Goal: Navigation & Orientation: Understand site structure

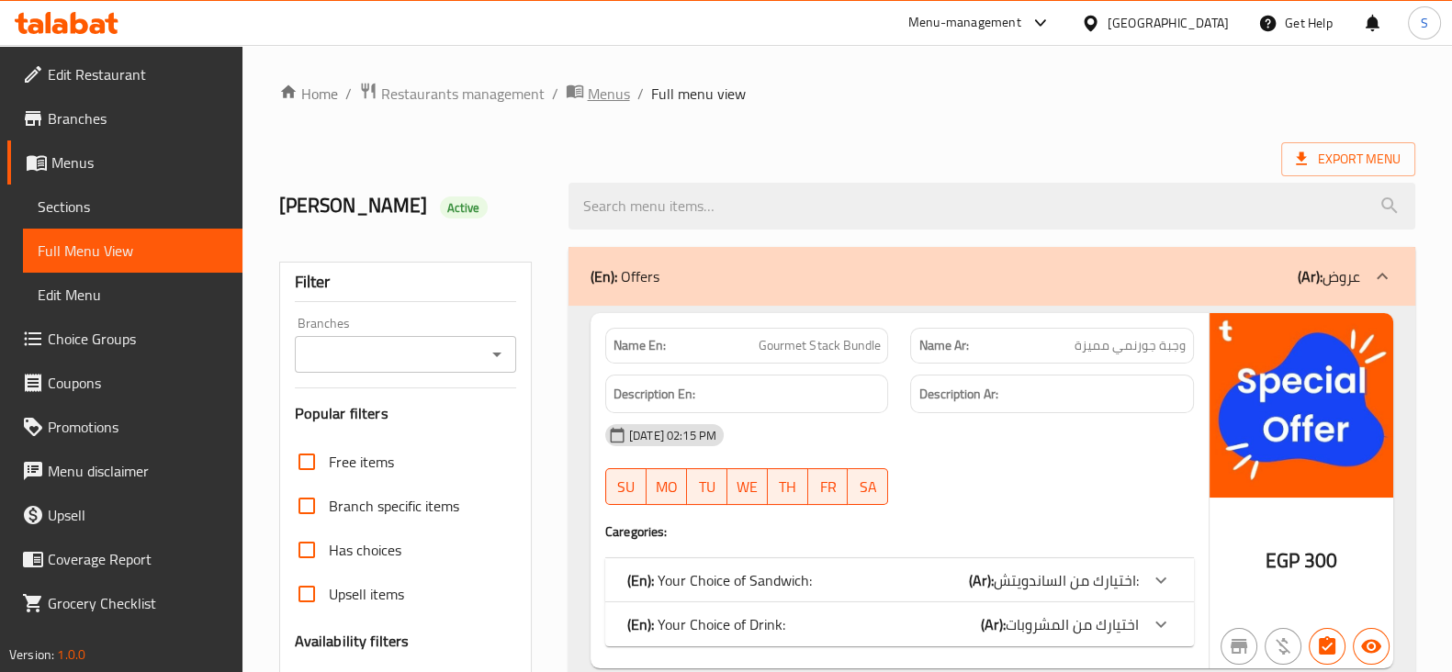
click at [592, 95] on span "Menus" at bounding box center [609, 94] width 42 height 22
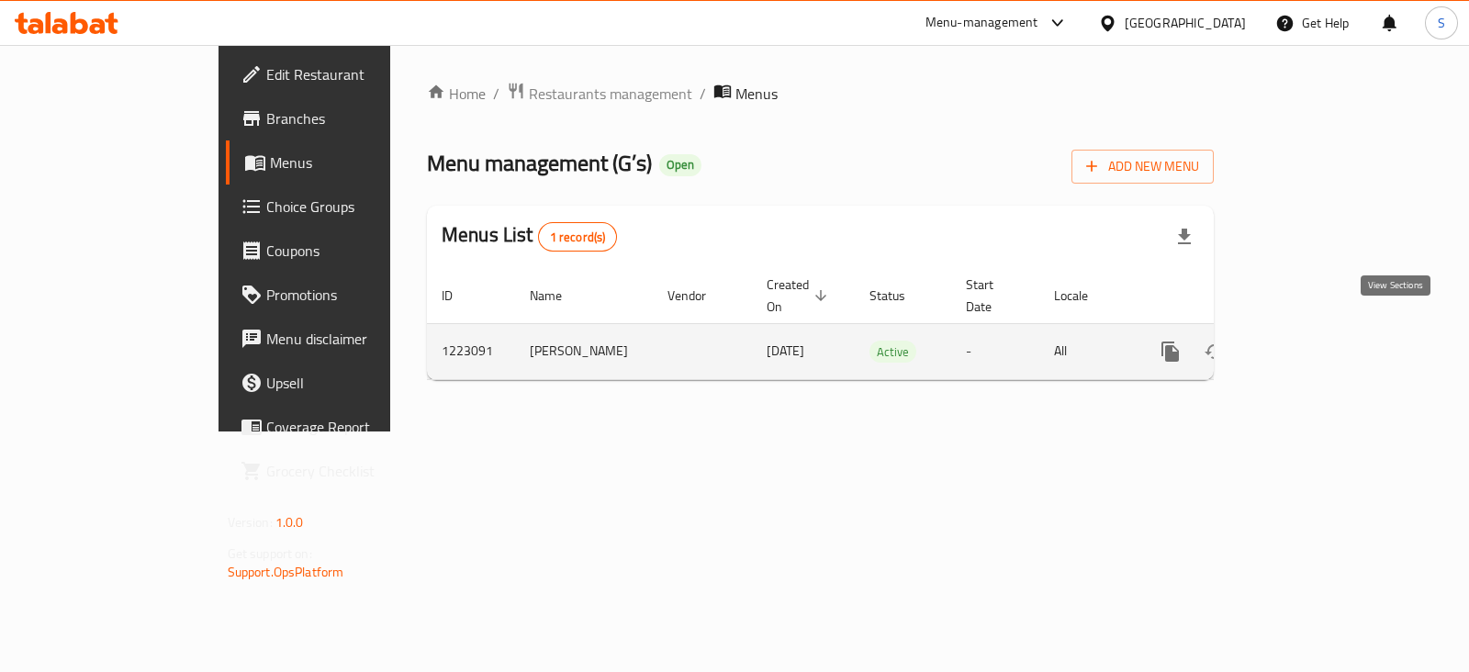
click at [1314, 341] on icon "enhanced table" at bounding box center [1303, 352] width 22 height 22
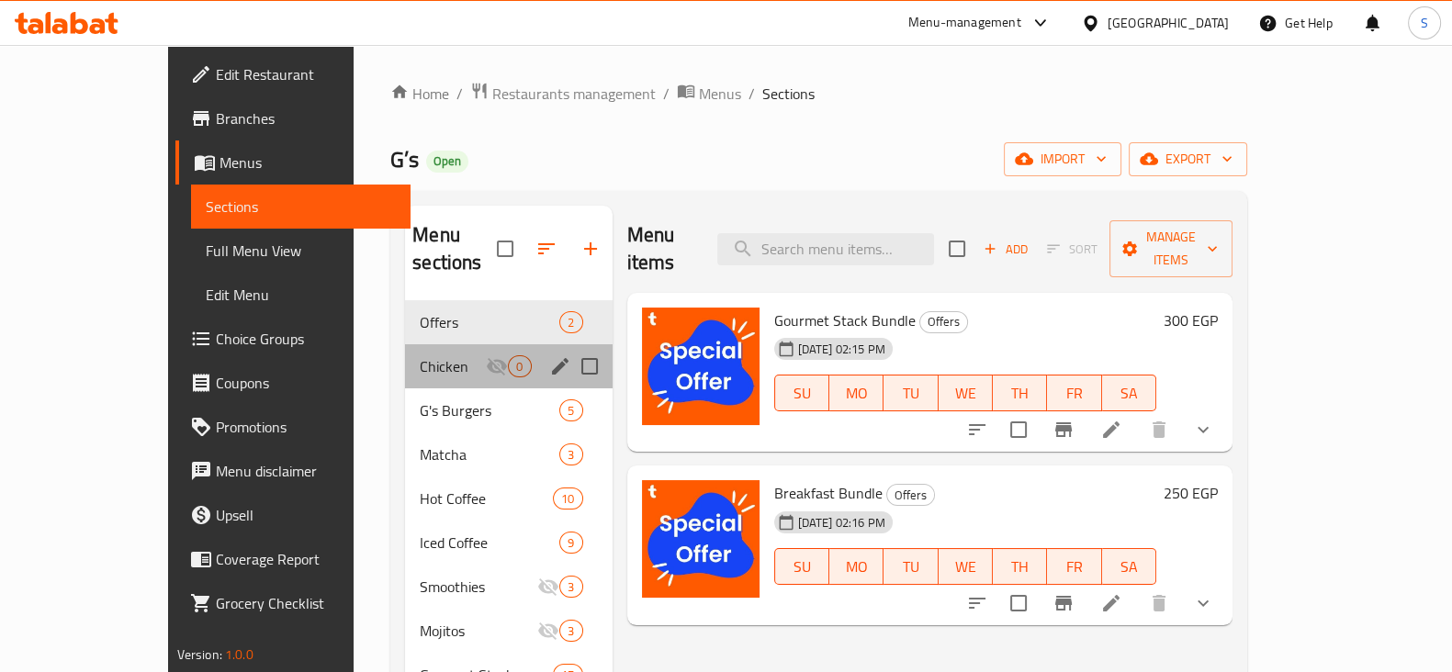
click at [405, 355] on div "Chicken 0" at bounding box center [508, 366] width 207 height 44
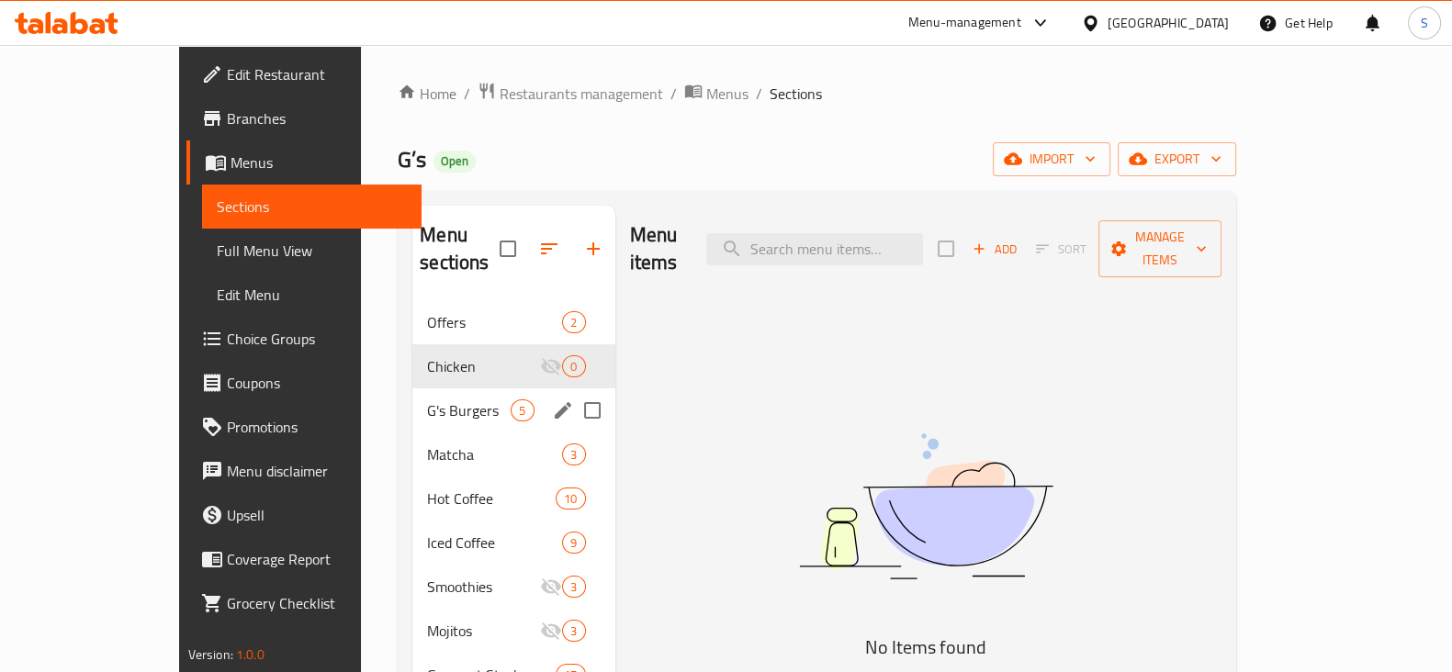
click at [412, 388] on div "G's Burgers 5" at bounding box center [513, 410] width 202 height 44
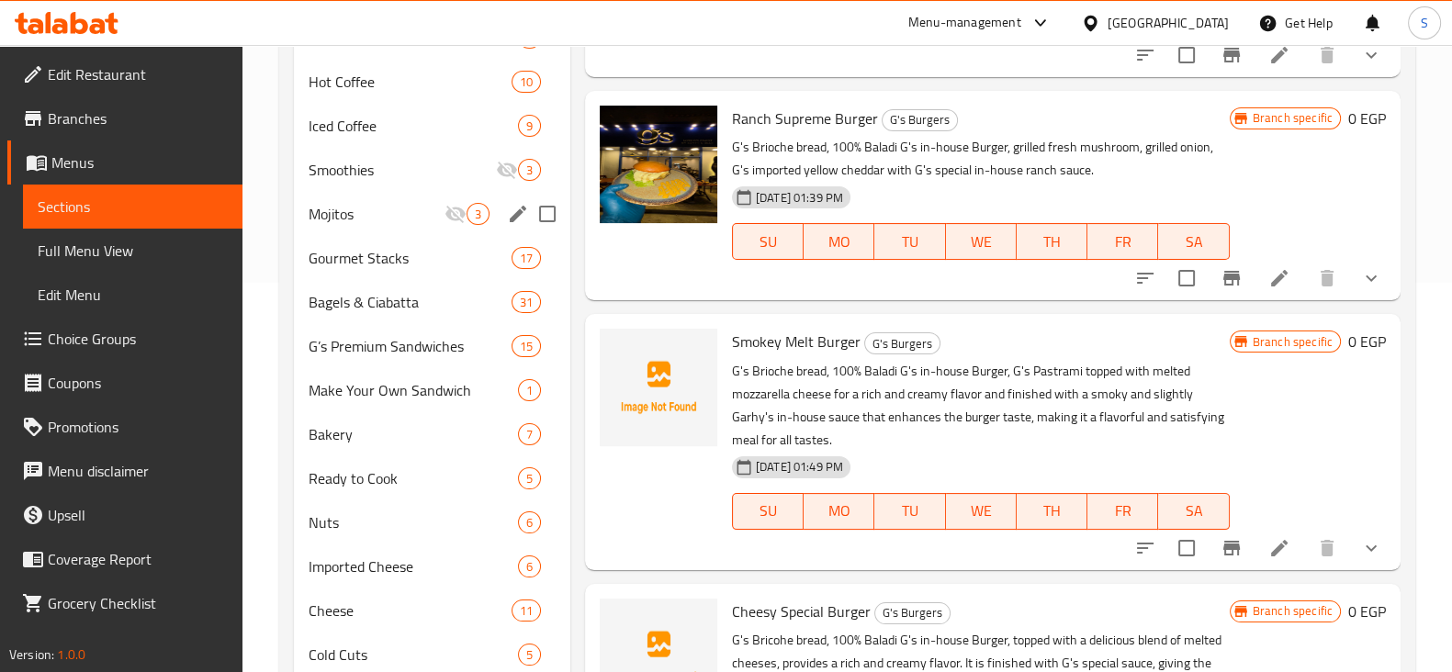
scroll to position [240, 0]
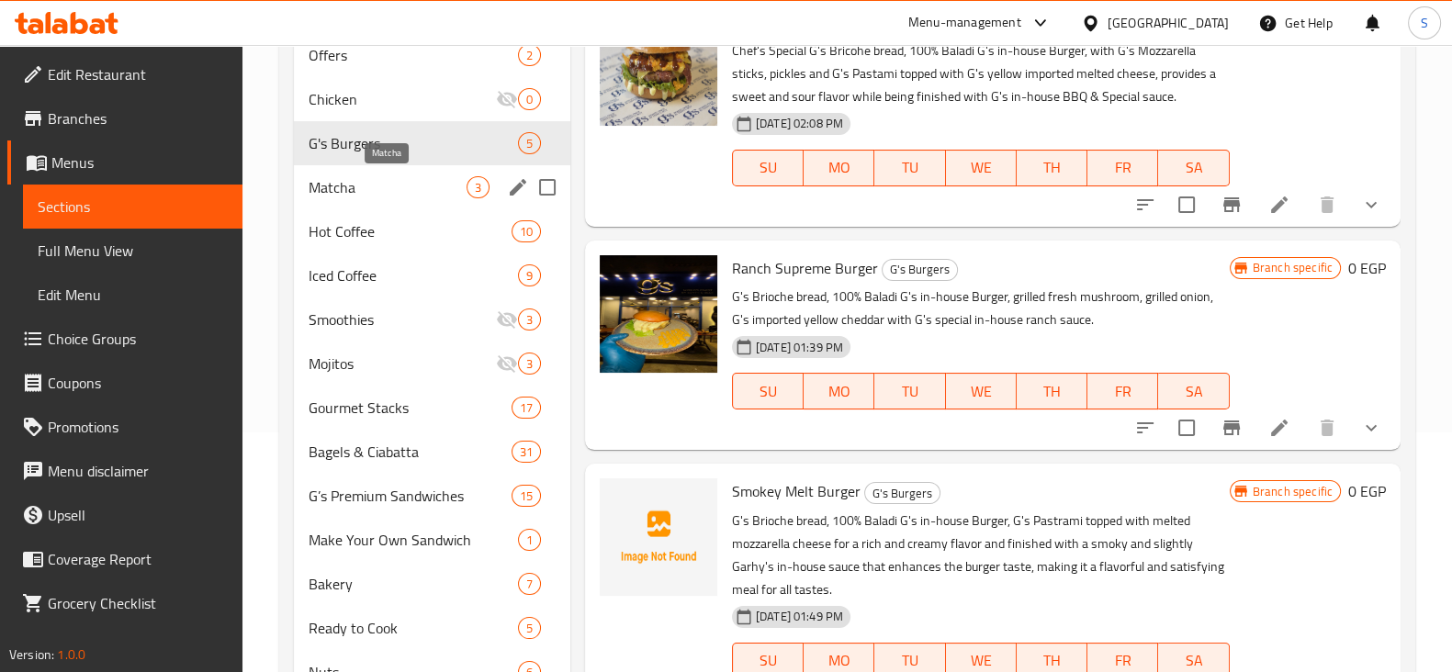
click at [337, 184] on span "Matcha" at bounding box center [387, 187] width 158 height 22
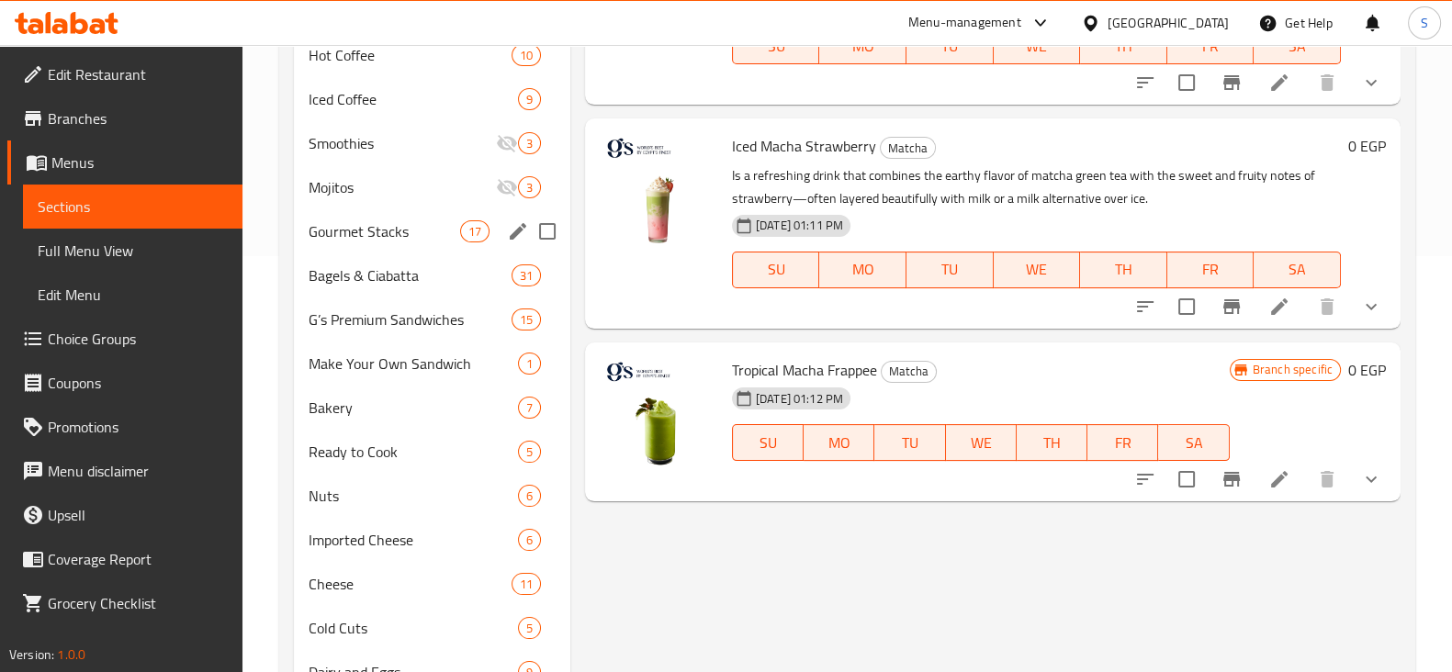
scroll to position [240, 0]
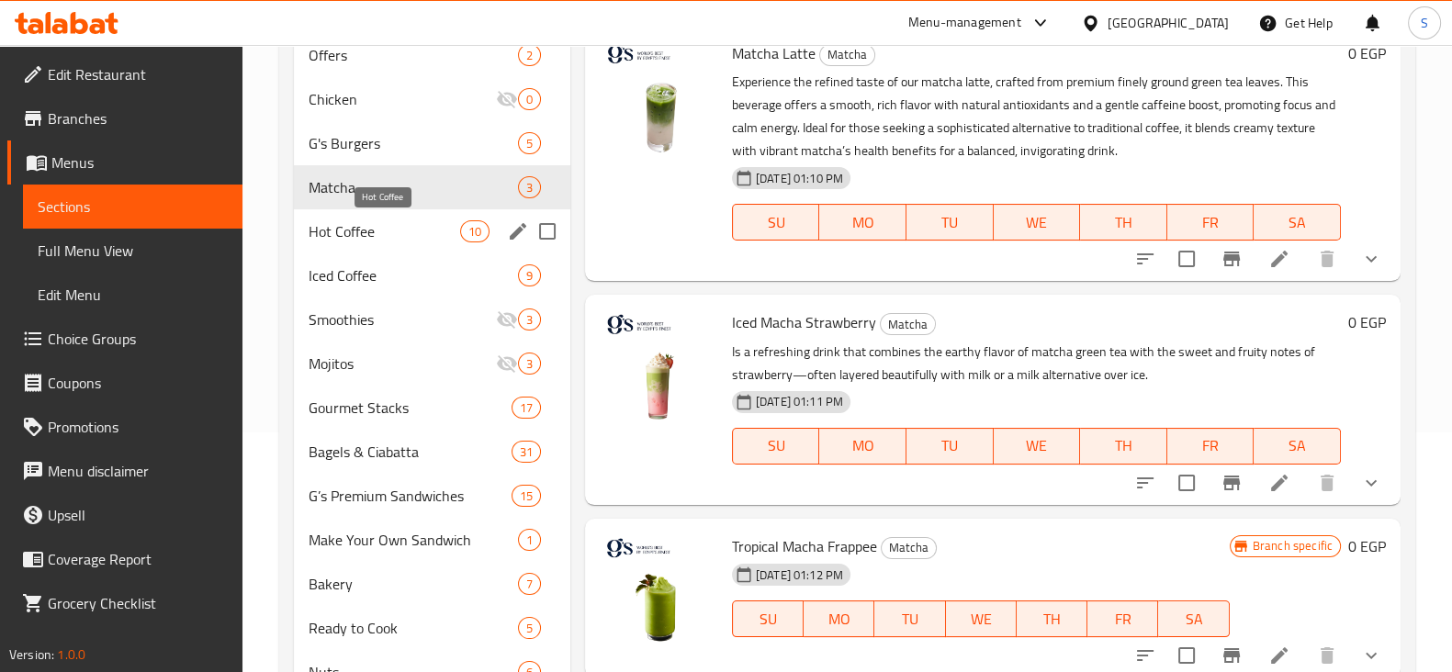
click at [370, 227] on span "Hot Coffee" at bounding box center [383, 231] width 151 height 22
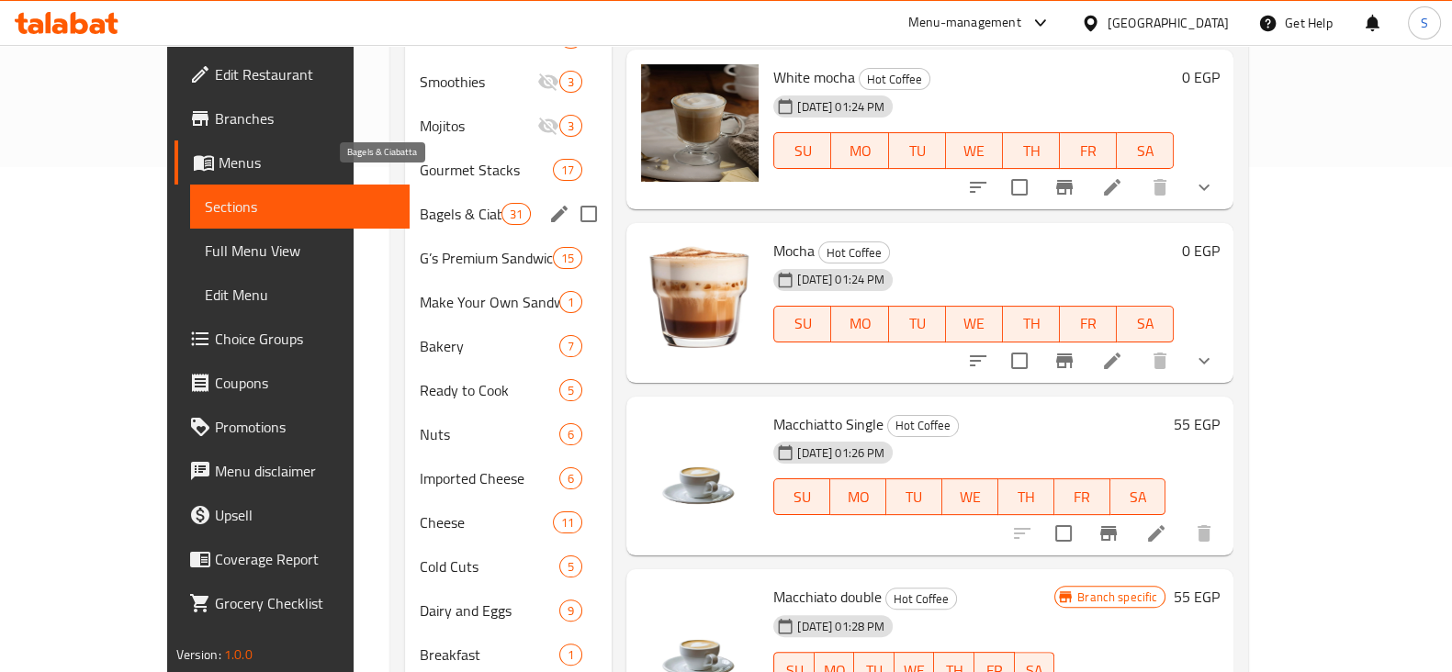
scroll to position [469, 0]
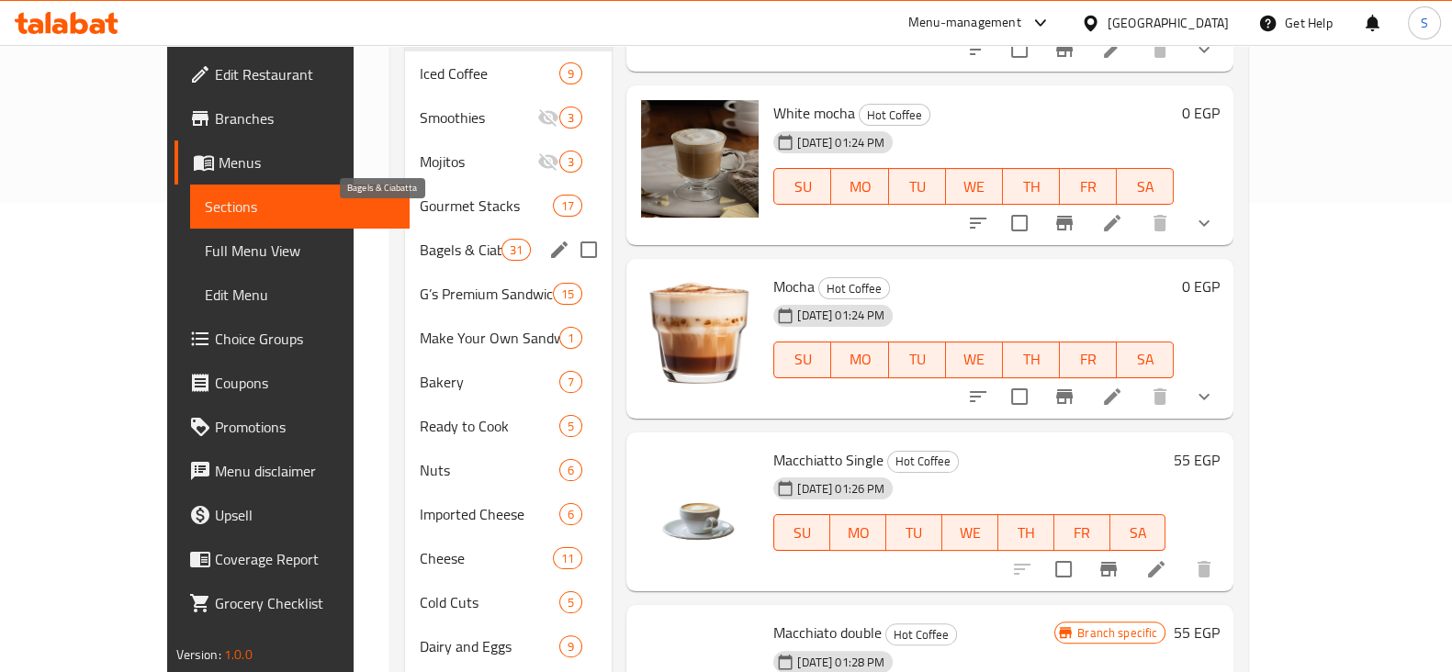
click at [420, 239] on span "Bagels & Ciabatta" at bounding box center [461, 250] width 82 height 22
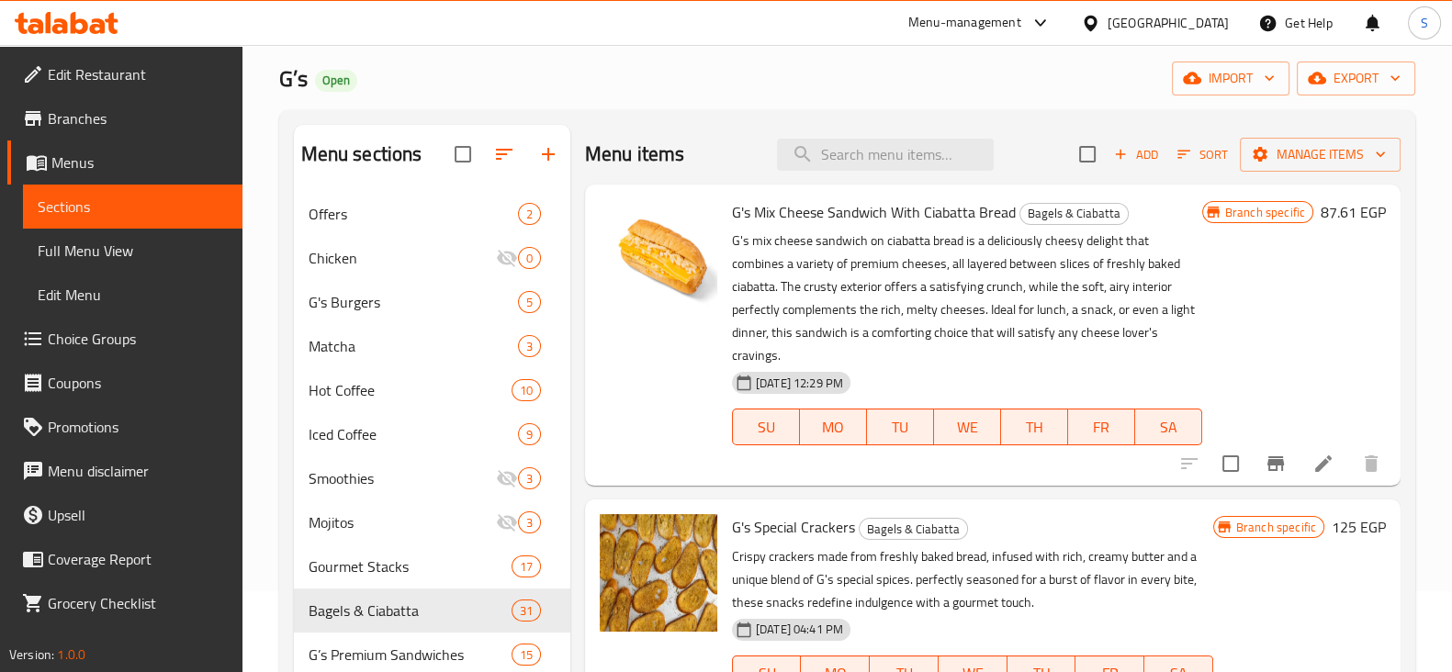
scroll to position [10, 0]
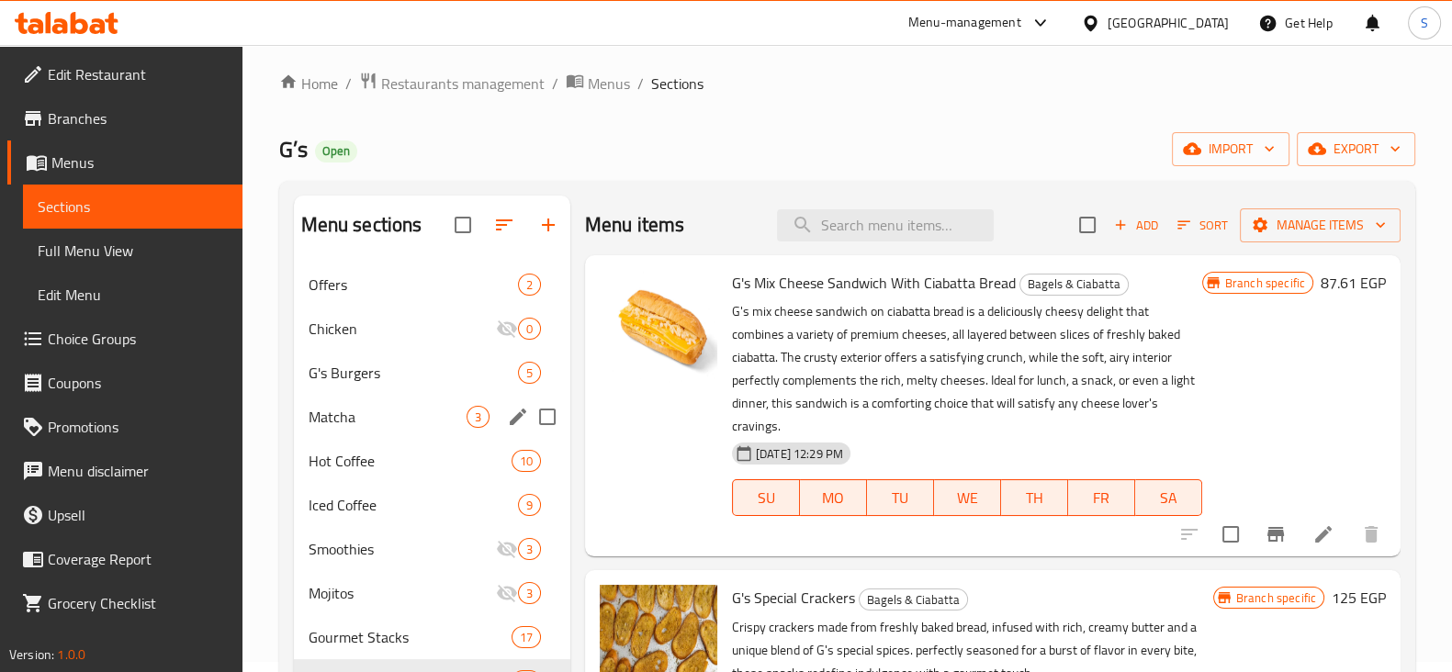
click at [358, 429] on div "Matcha 3" at bounding box center [432, 417] width 276 height 44
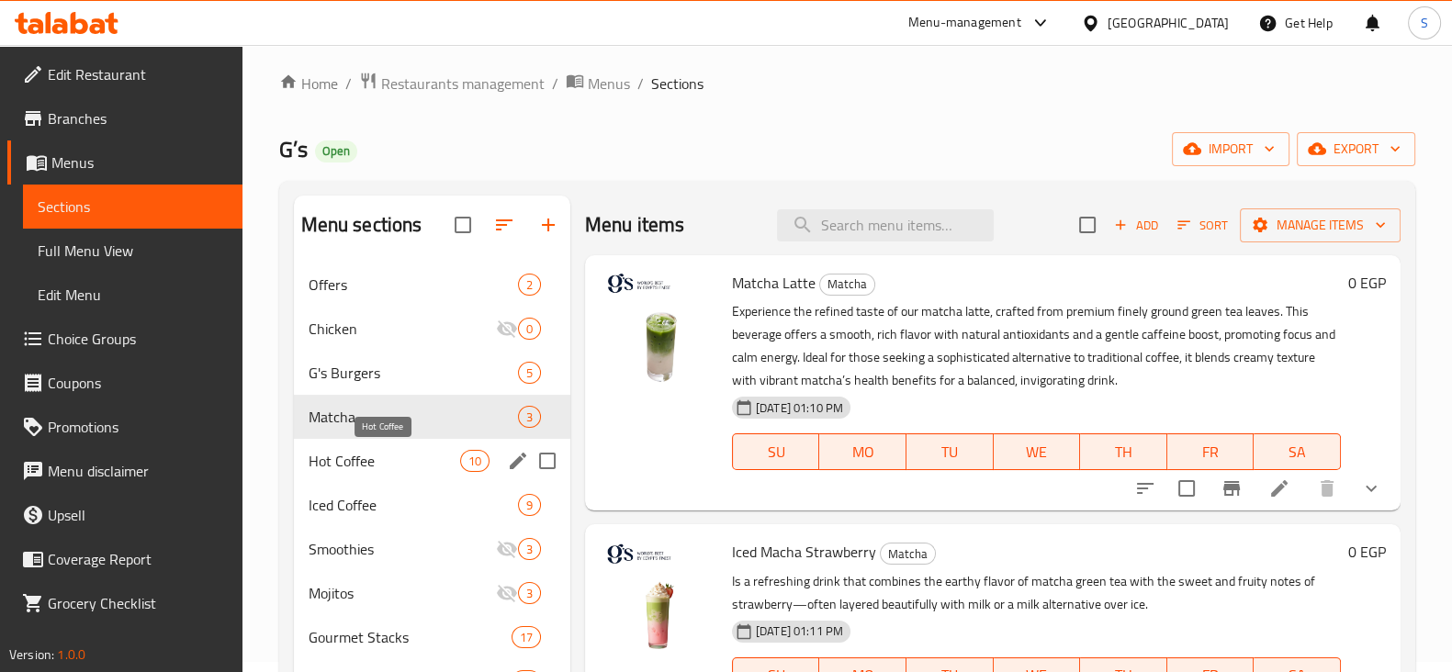
click at [369, 456] on span "Hot Coffee" at bounding box center [383, 461] width 151 height 22
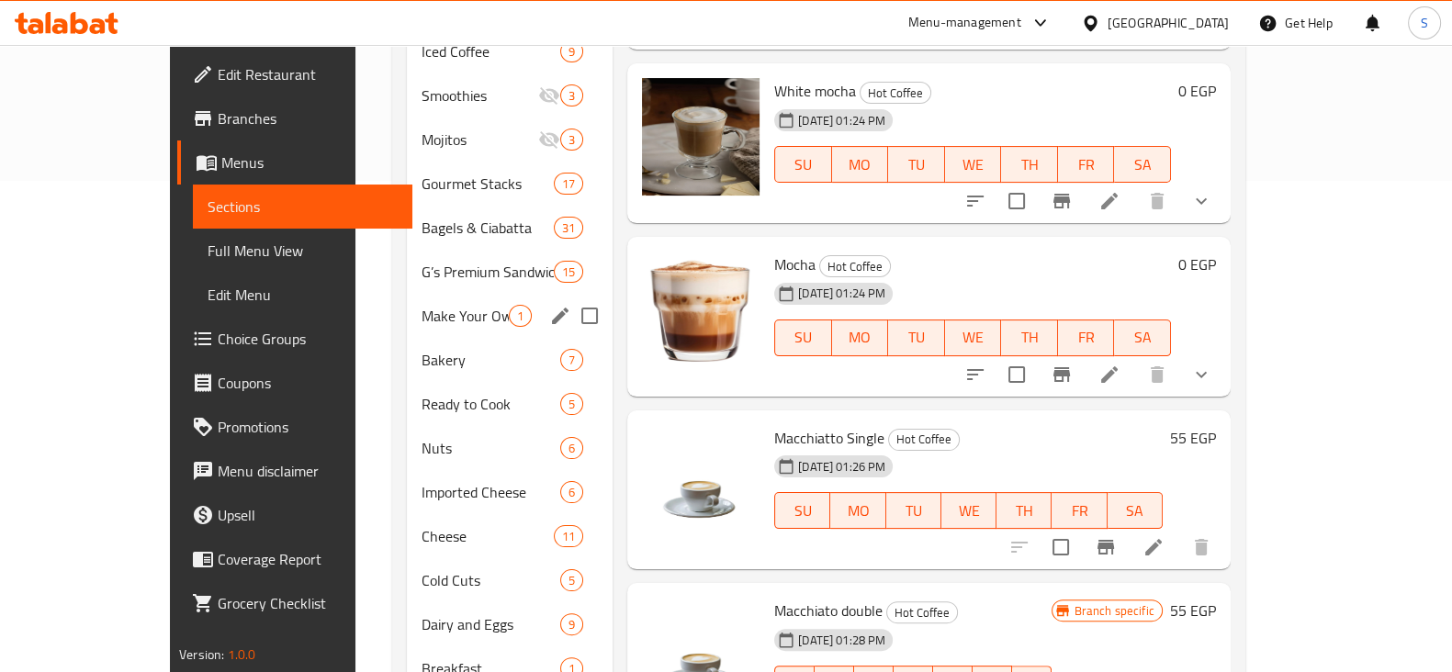
scroll to position [469, 0]
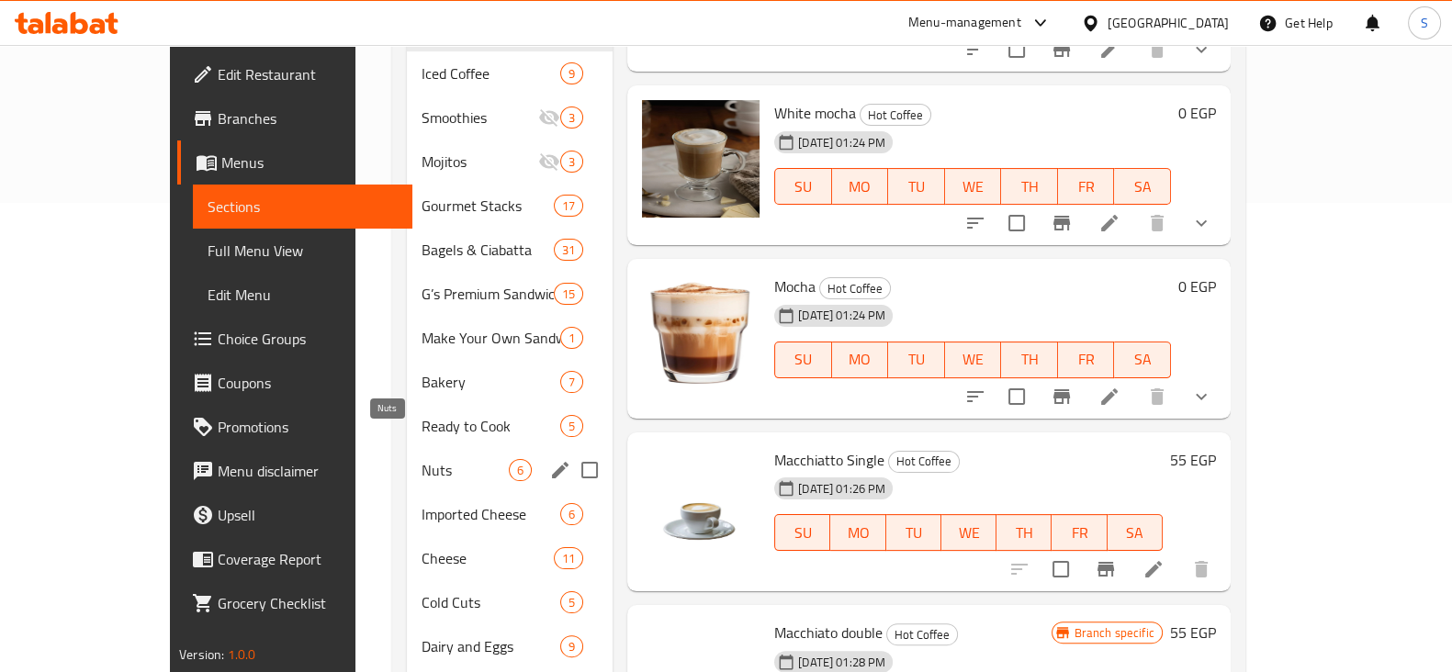
click at [421, 459] on span "Nuts" at bounding box center [464, 470] width 87 height 22
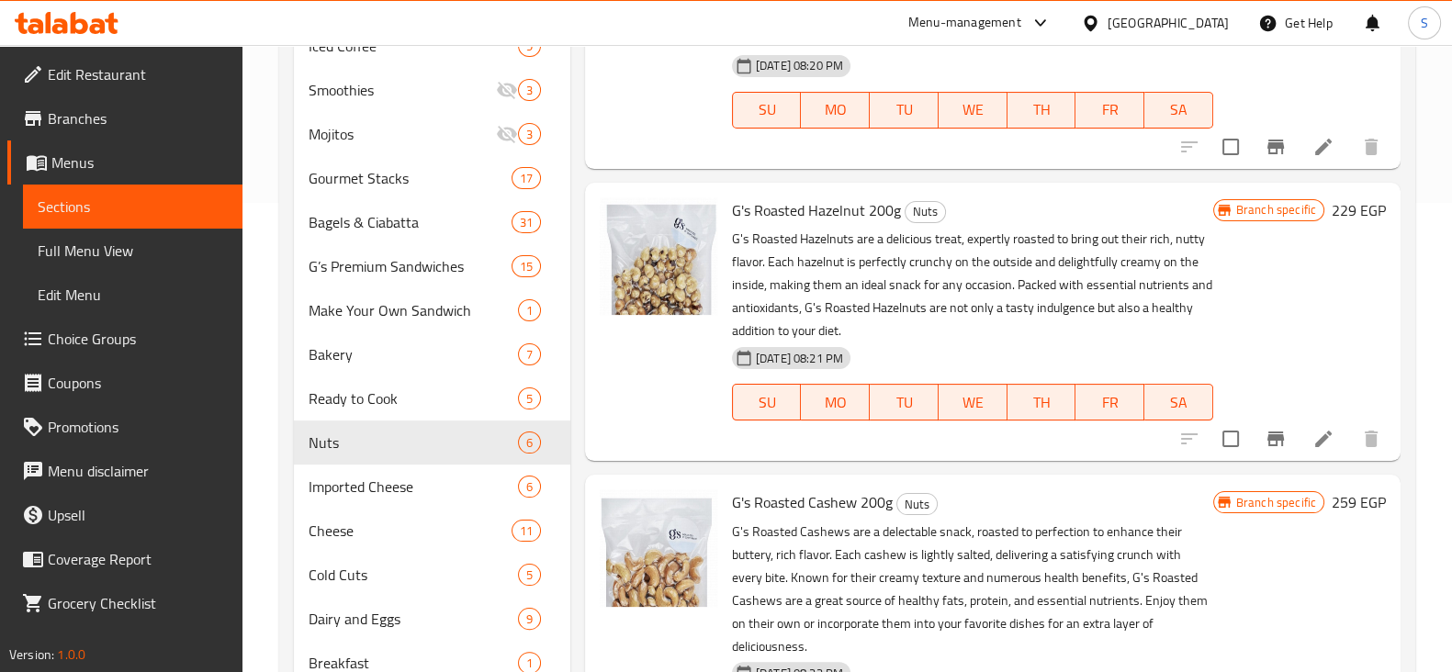
scroll to position [318, 0]
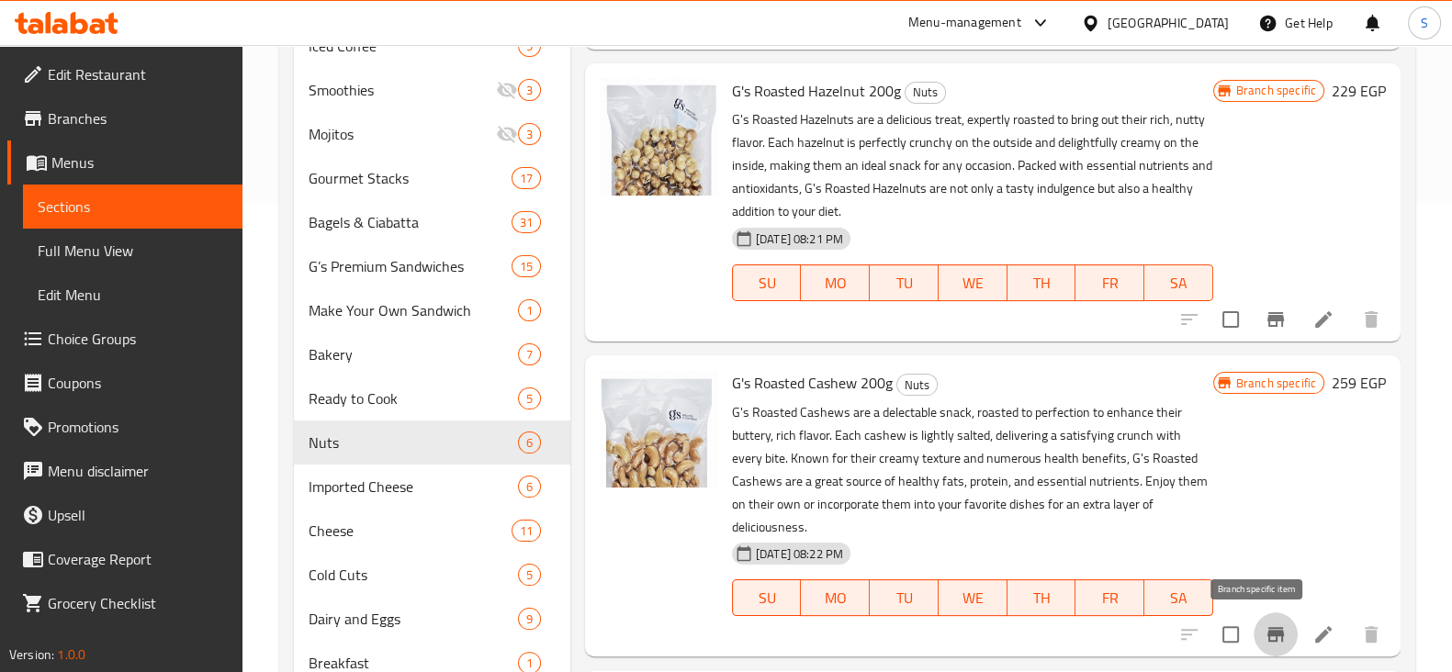
click at [1267, 631] on icon "Branch-specific-item" at bounding box center [1275, 634] width 17 height 15
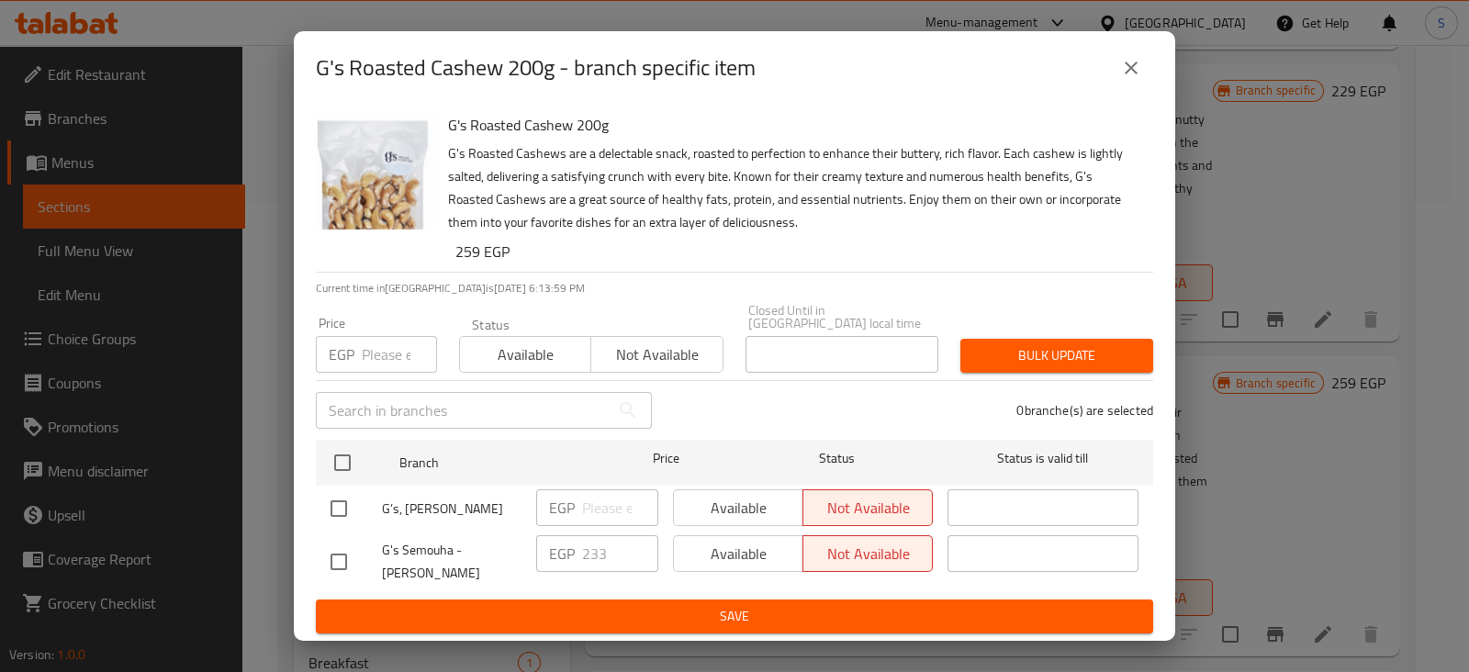
click at [575, 544] on div "EGP 233 ​" at bounding box center [597, 553] width 122 height 37
click at [1131, 71] on icon "close" at bounding box center [1131, 68] width 22 height 22
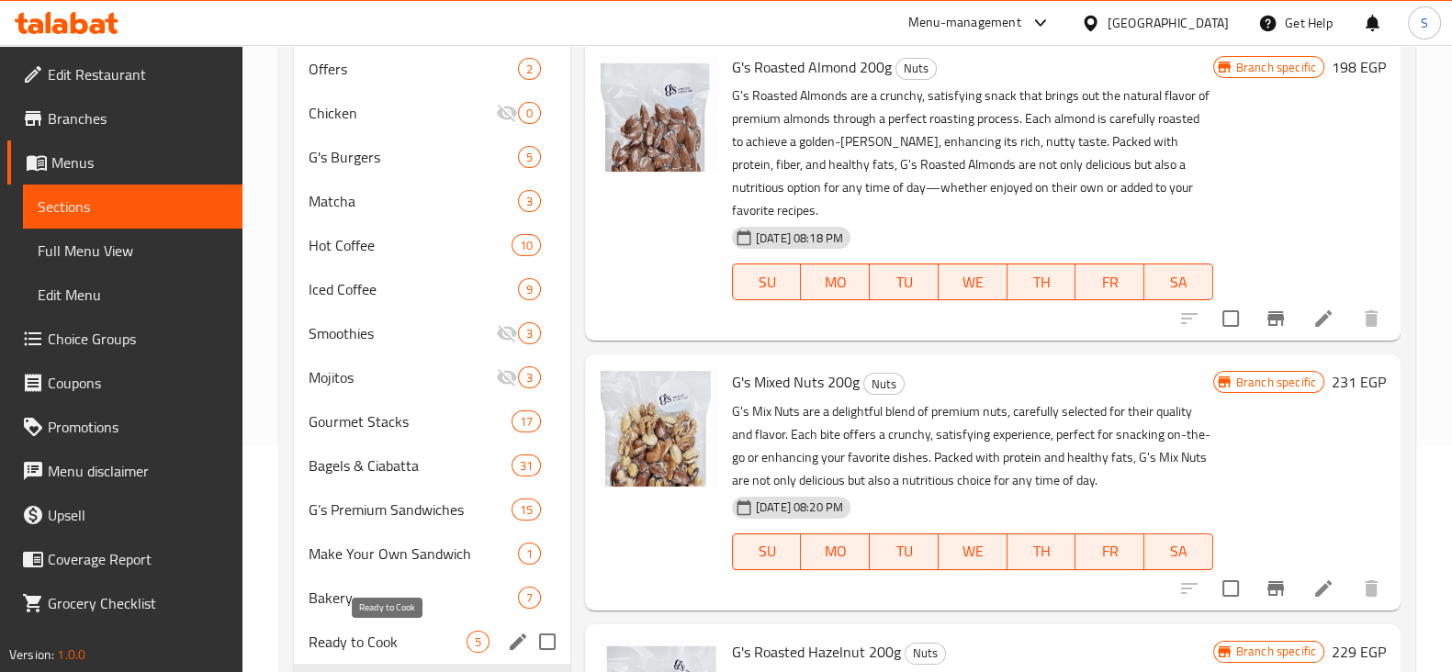
scroll to position [458, 0]
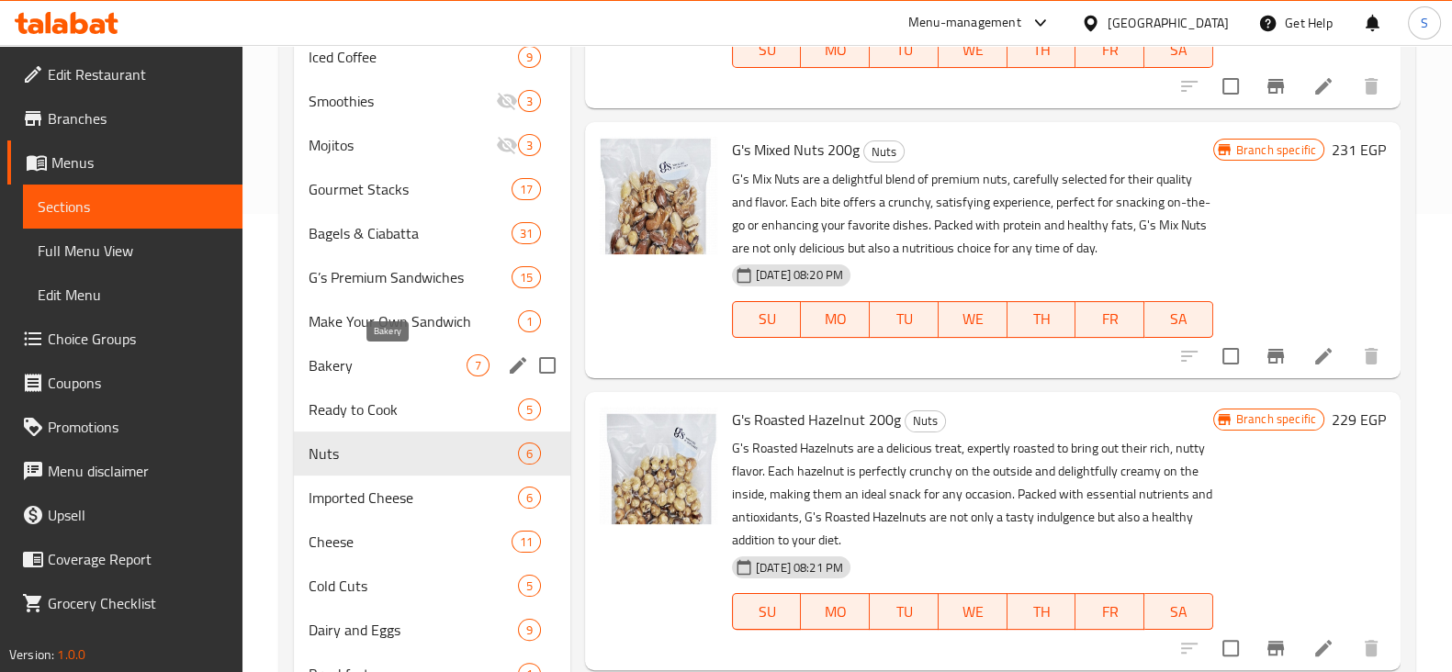
click at [381, 367] on span "Bakery" at bounding box center [387, 365] width 158 height 22
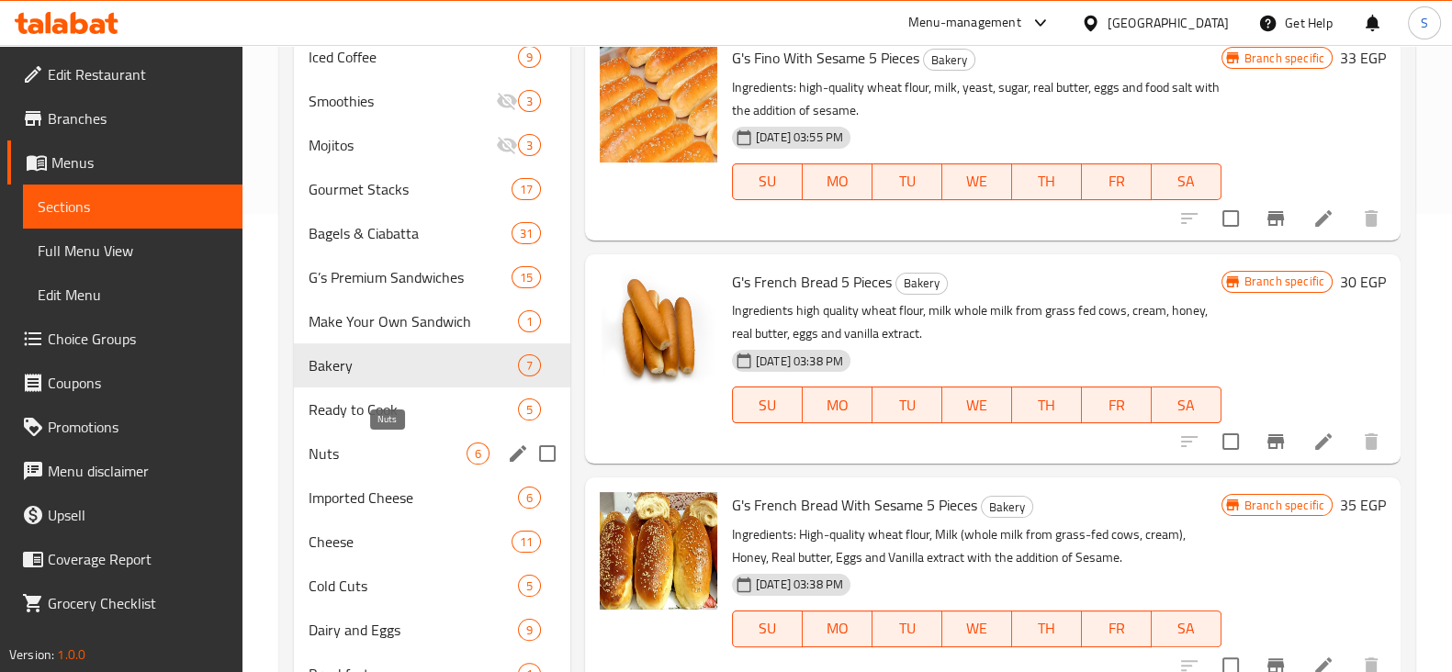
scroll to position [584, 0]
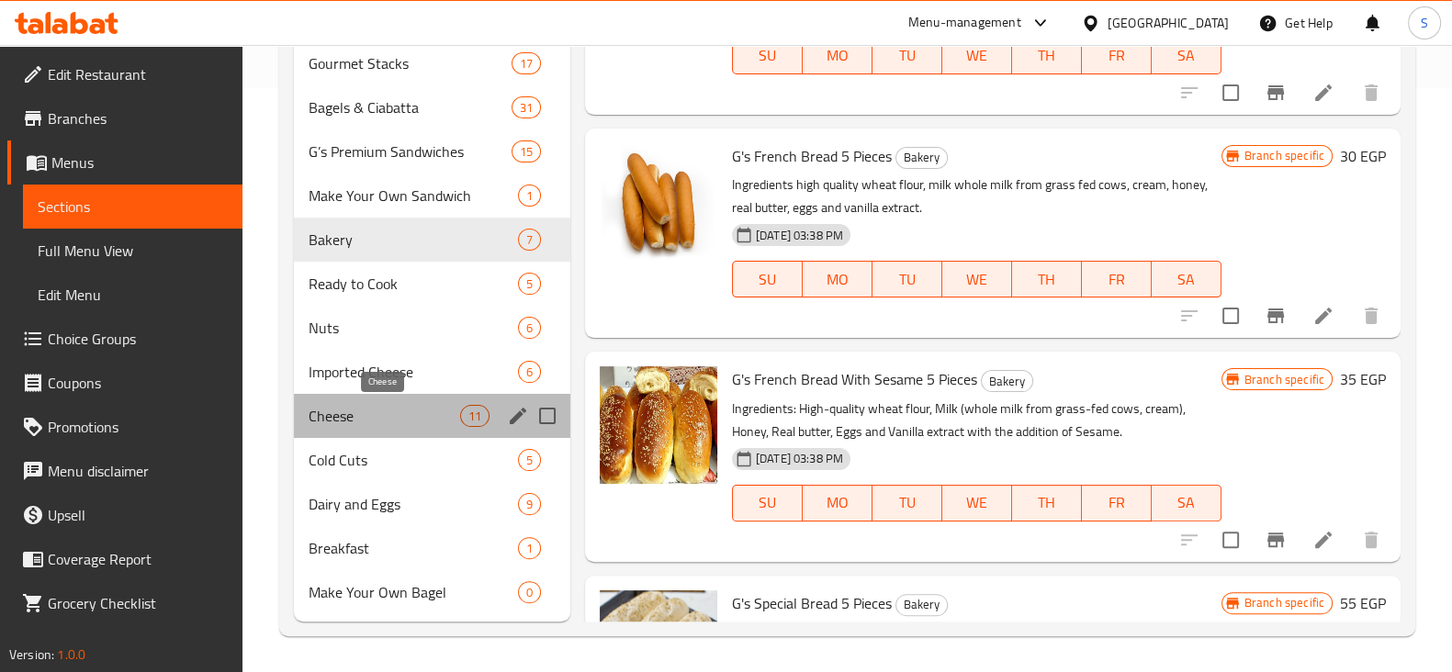
click at [405, 421] on span "Cheese" at bounding box center [383, 416] width 151 height 22
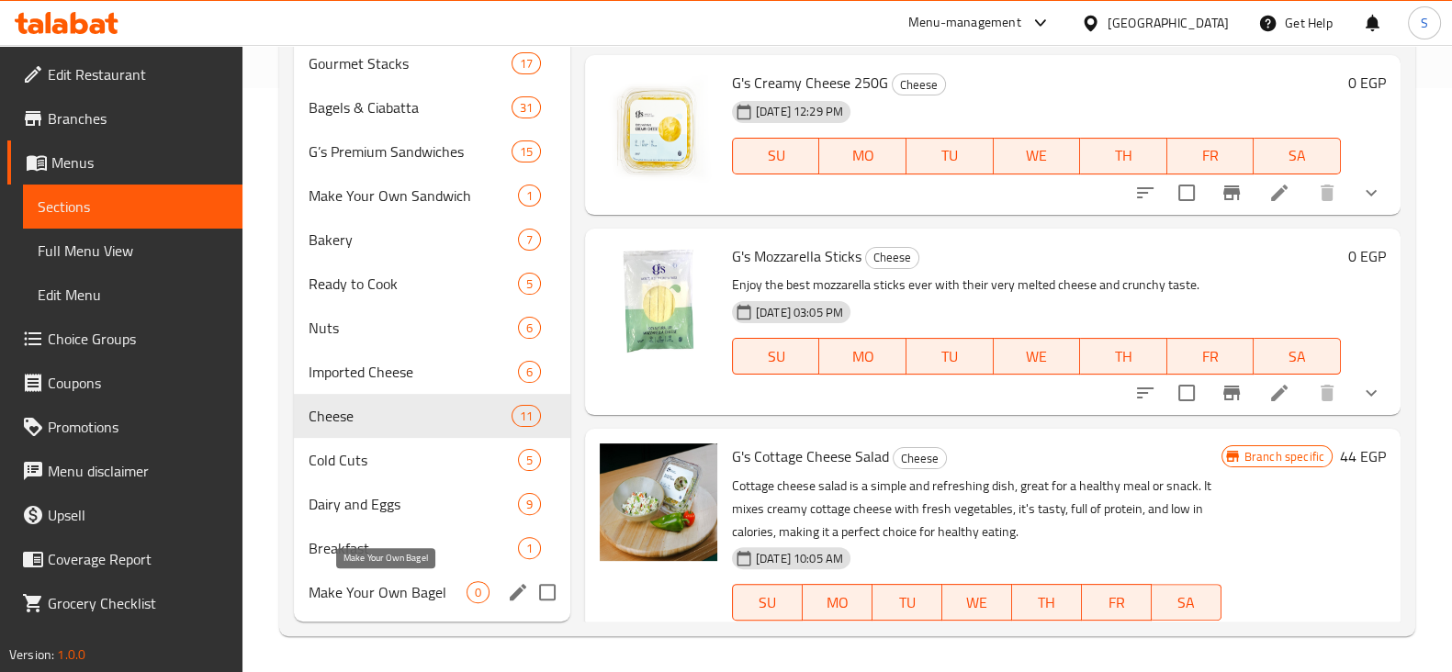
click at [380, 589] on span "Make Your Own Bagel" at bounding box center [387, 592] width 158 height 22
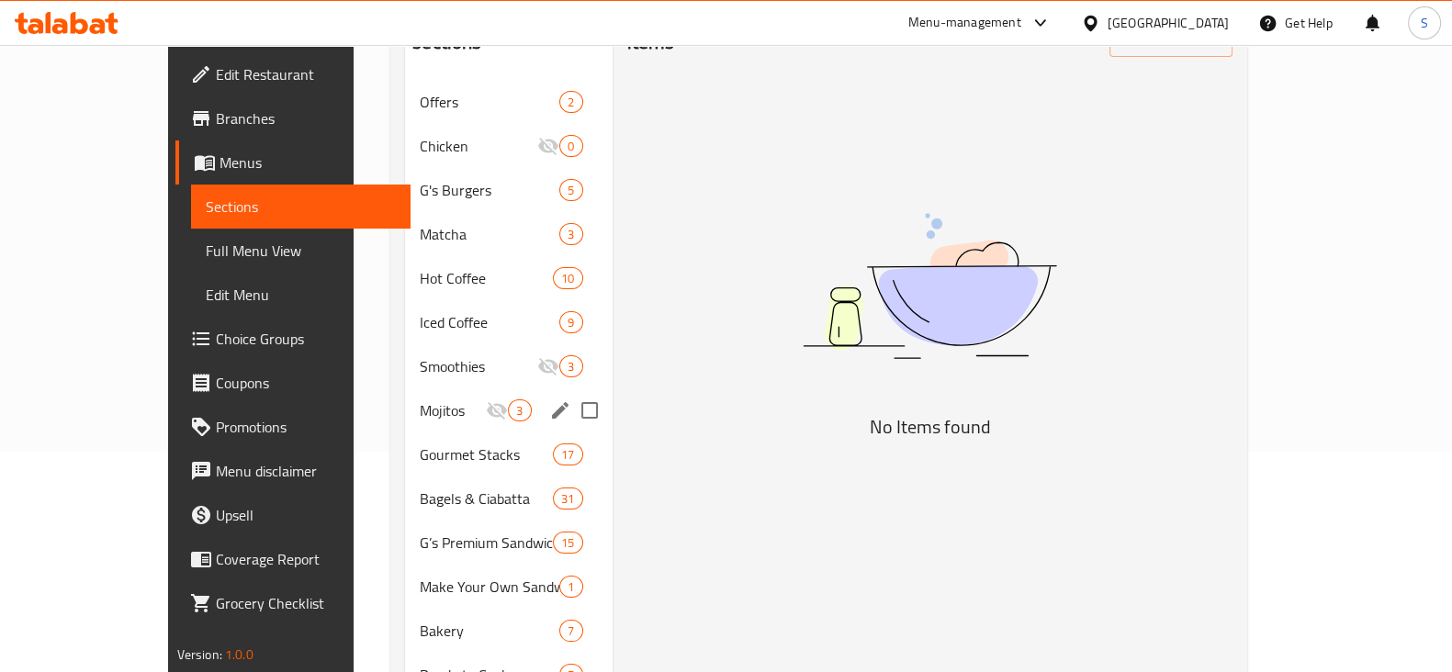
scroll to position [354, 0]
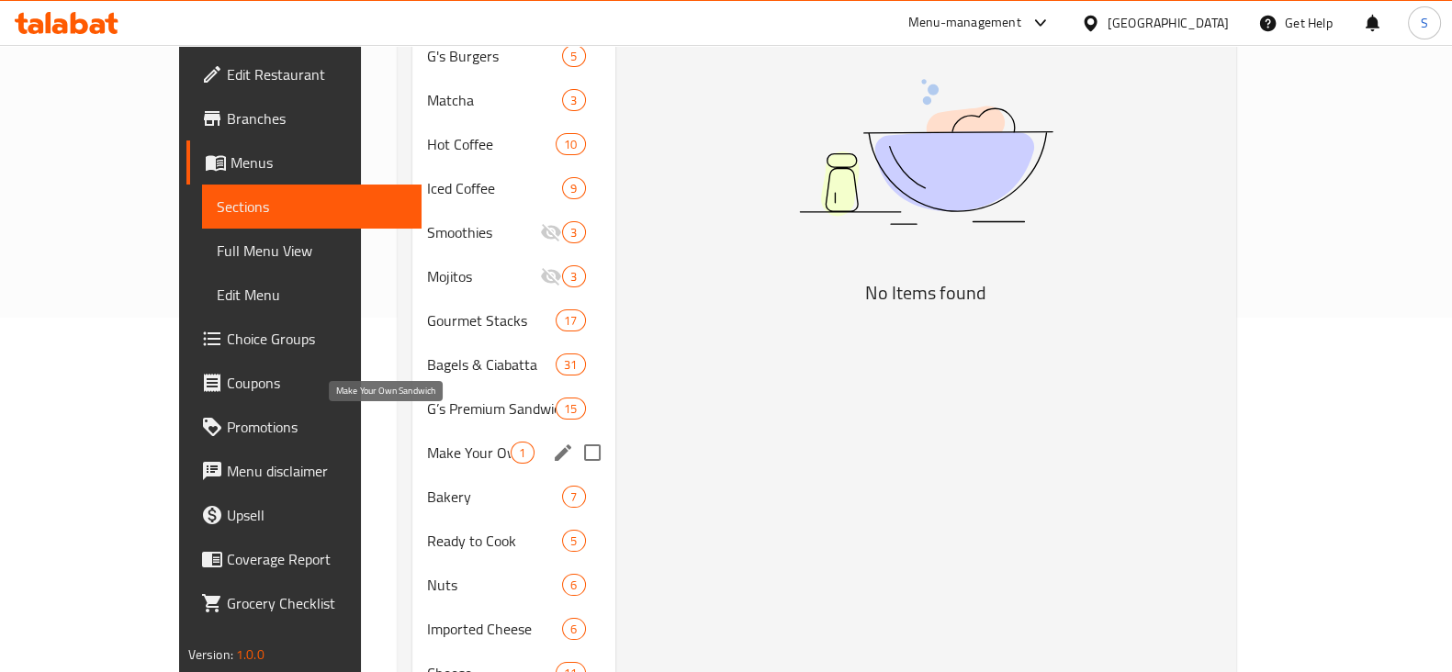
click at [427, 442] on span "Make Your Own Sandwich" at bounding box center [469, 453] width 84 height 22
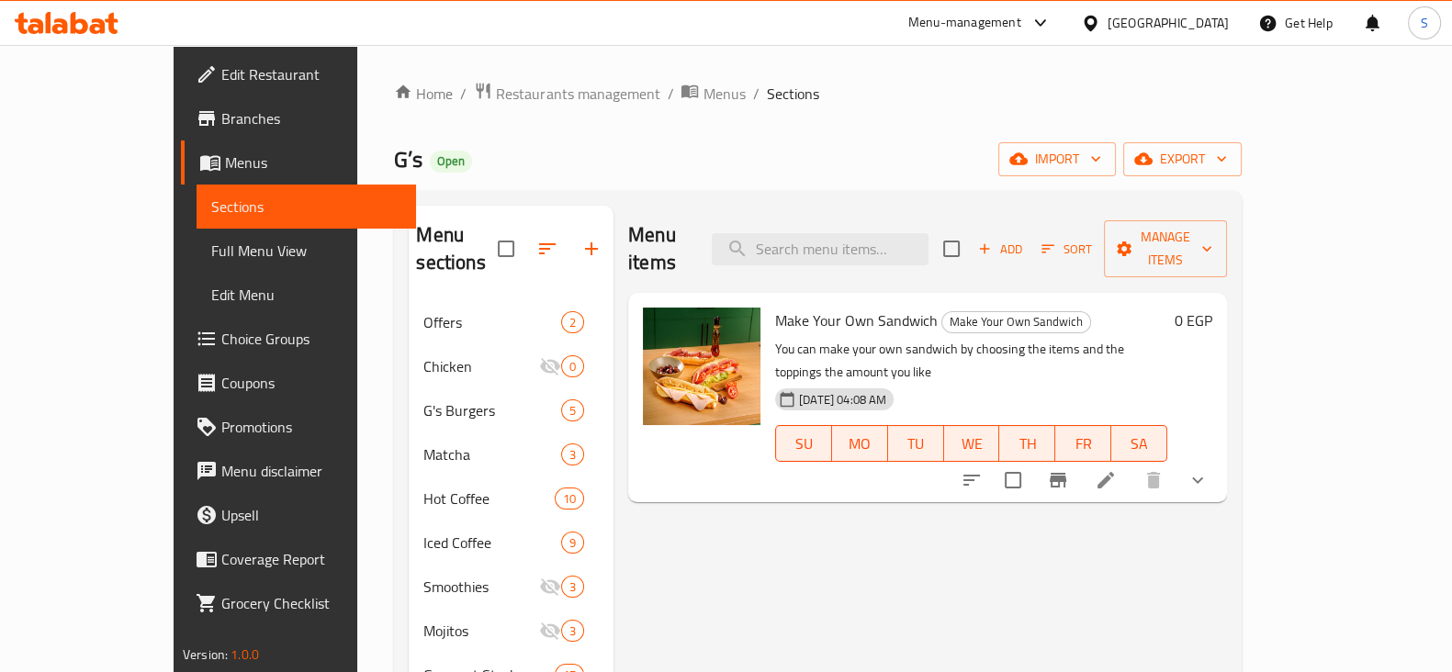
click at [1219, 458] on button "show more" at bounding box center [1197, 480] width 44 height 44
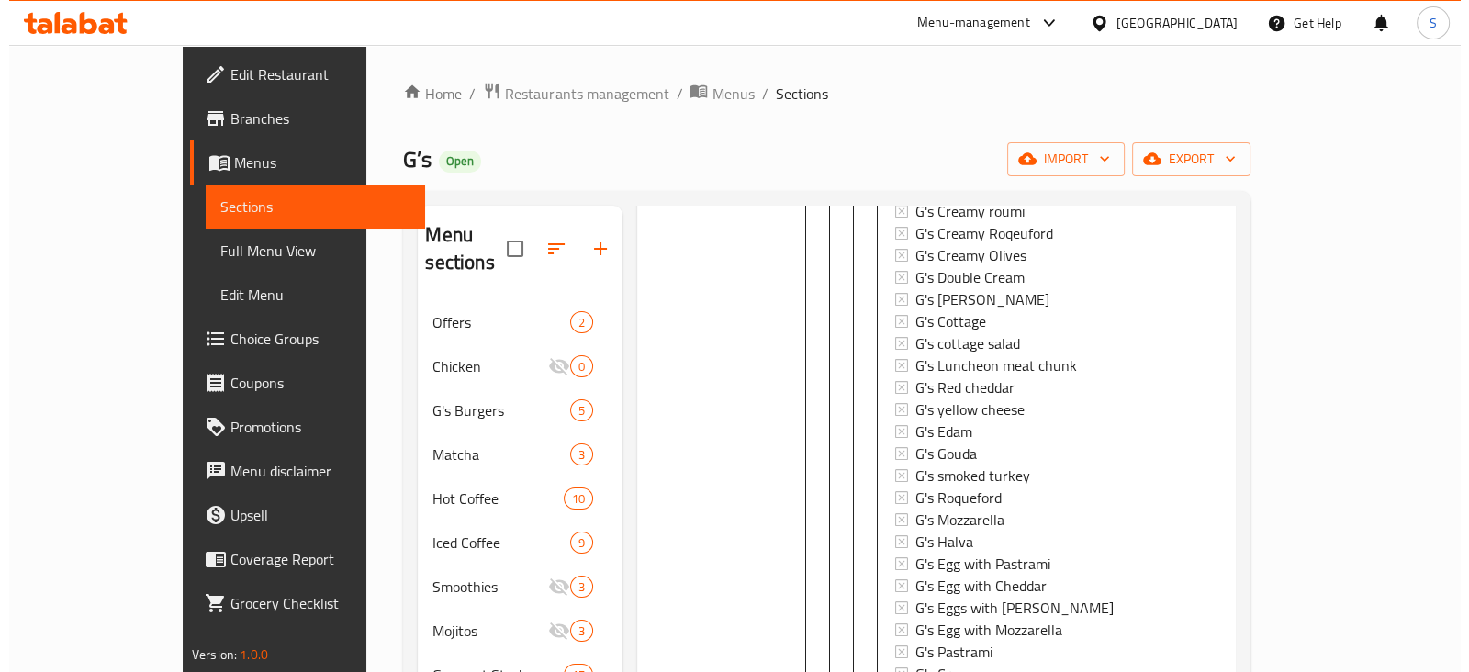
scroll to position [458, 0]
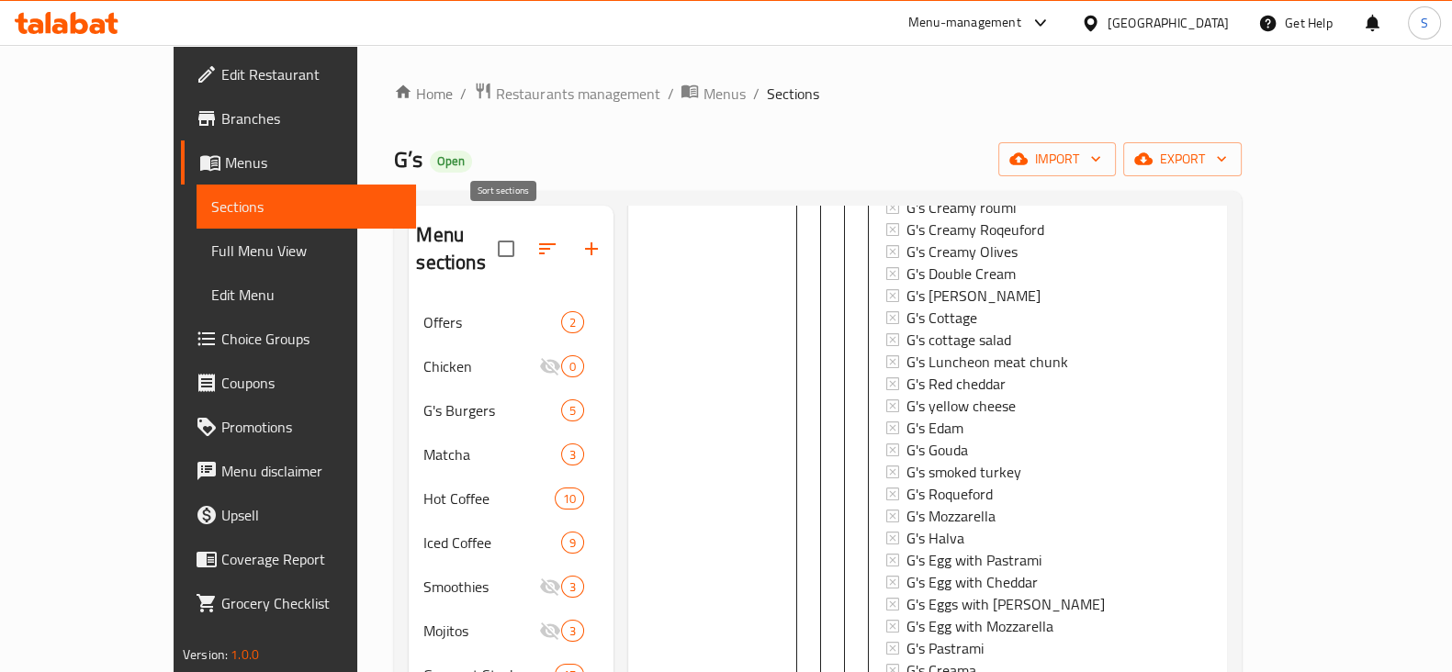
click at [536, 238] on icon "button" at bounding box center [547, 249] width 22 height 22
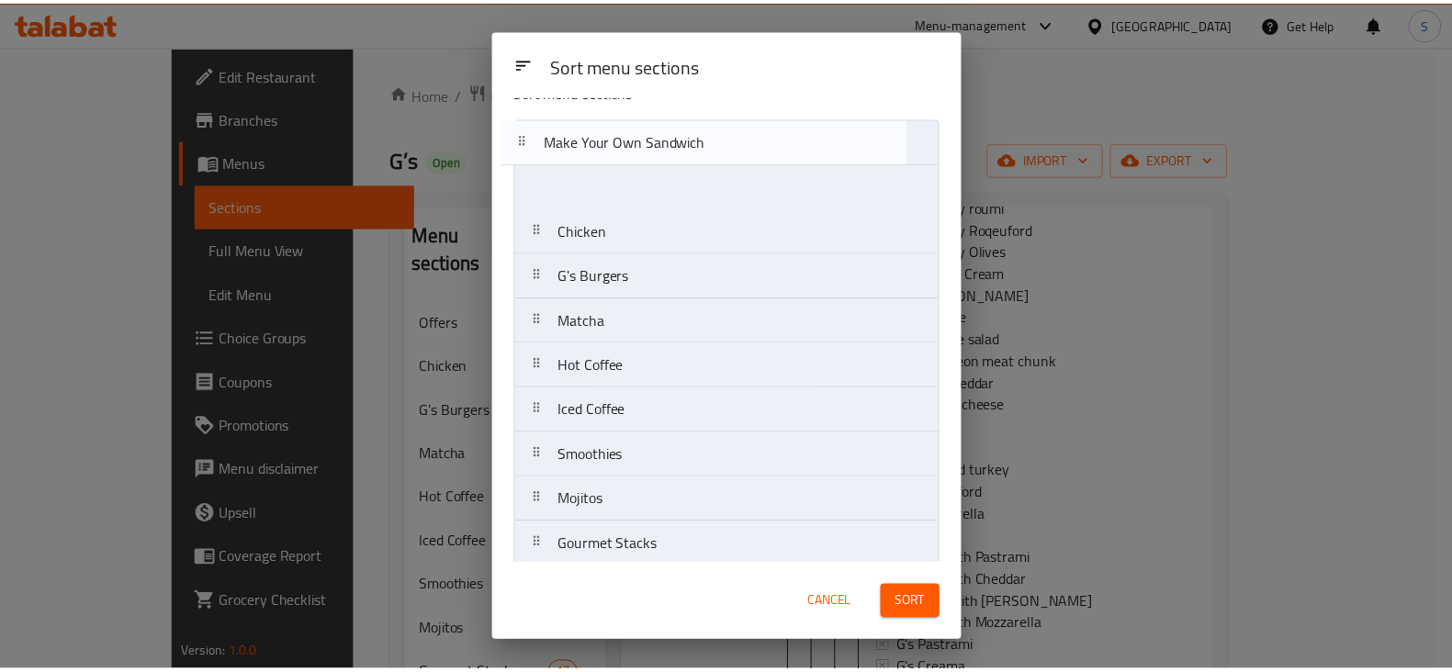
scroll to position [0, 0]
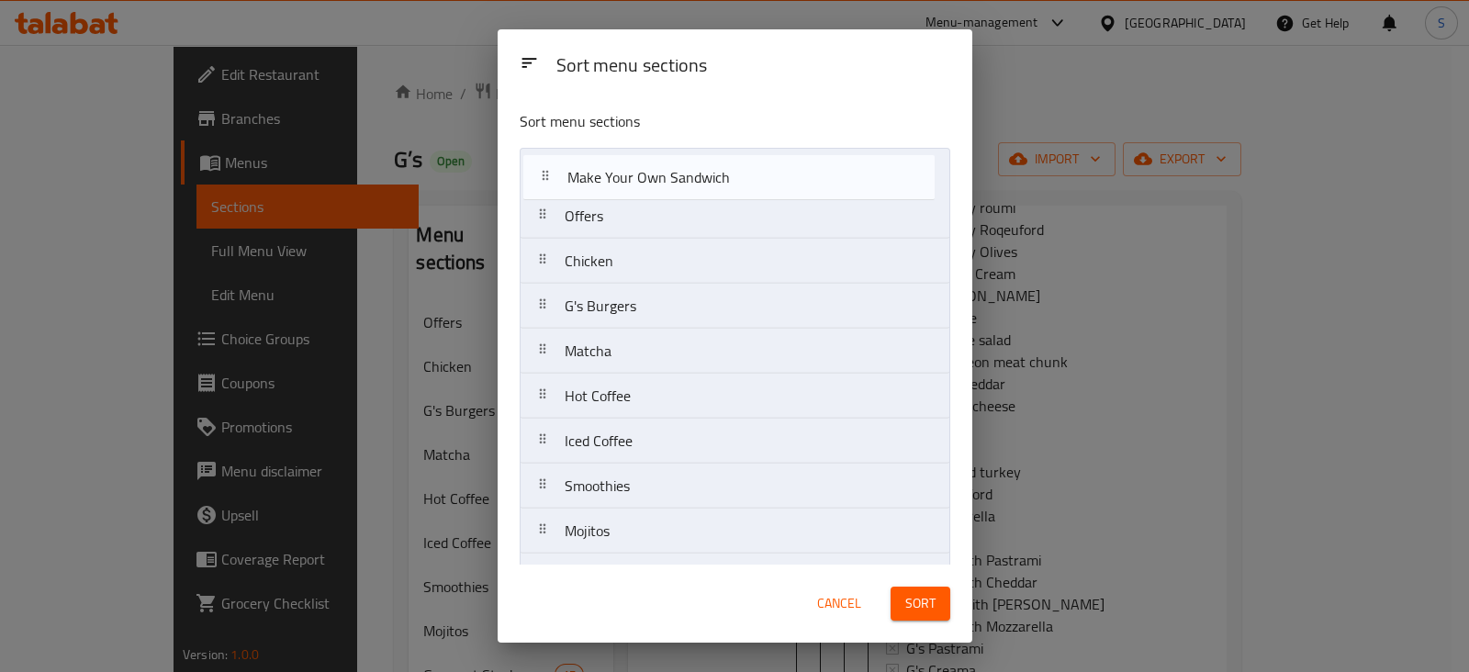
drag, startPoint x: 634, startPoint y: 328, endPoint x: 636, endPoint y: 176, distance: 151.5
click at [636, 176] on nav "Offers Chicken G's Burgers Matcha Hot Coffee Iced Coffee Smoothies Mojitos Gour…" at bounding box center [735, 621] width 431 height 947
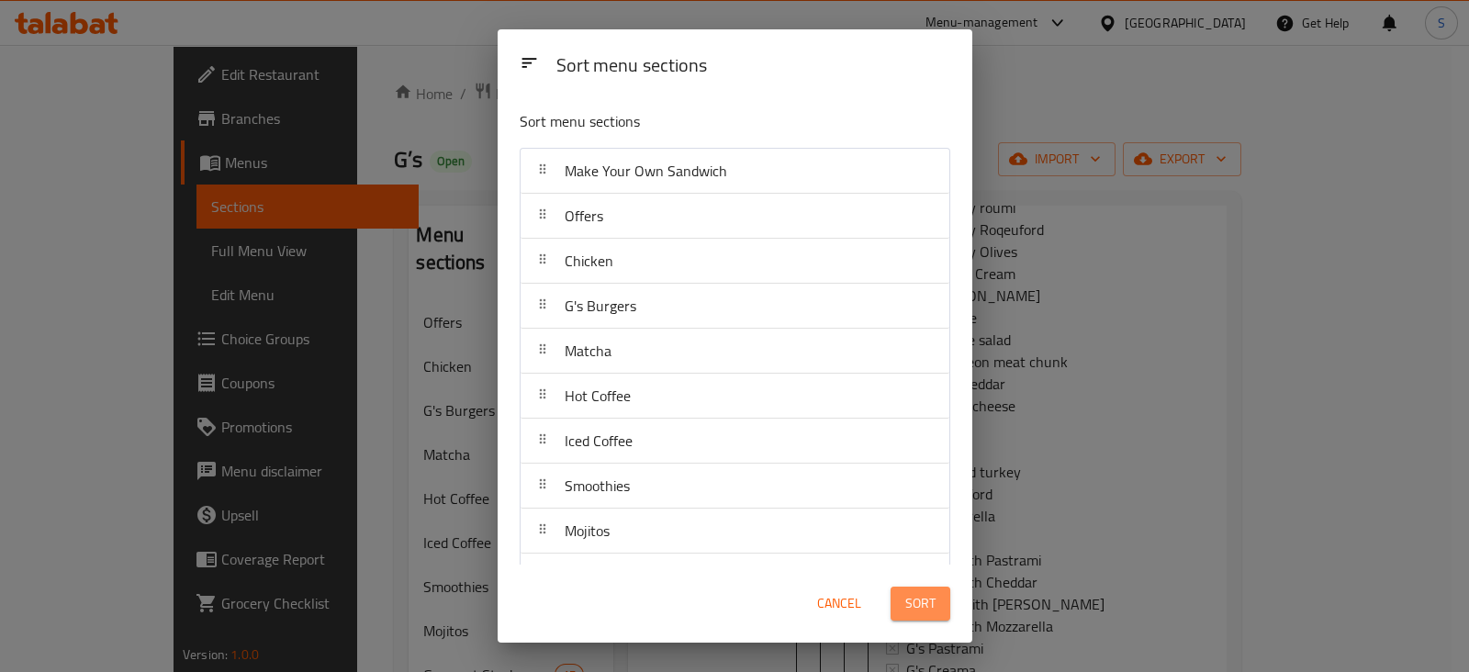
click at [935, 599] on span "Sort" at bounding box center [920, 603] width 30 height 23
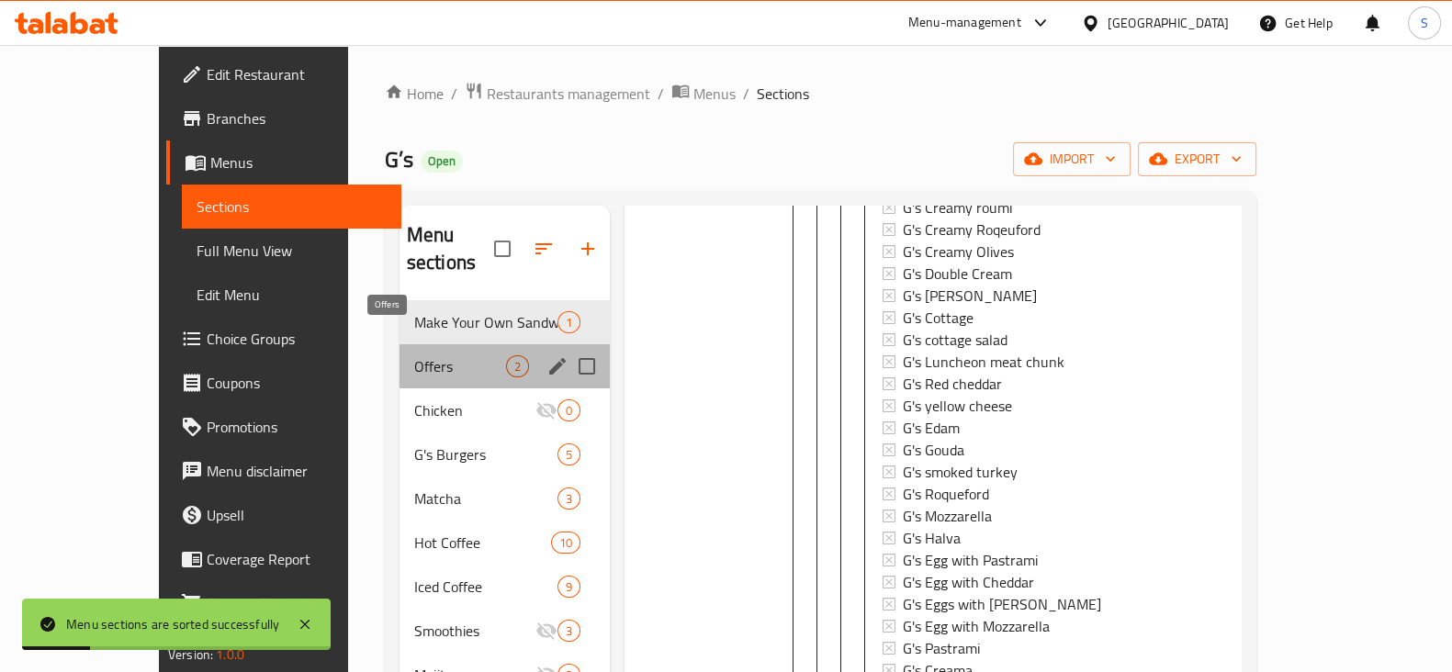
click at [414, 355] on span "Offers" at bounding box center [460, 366] width 92 height 22
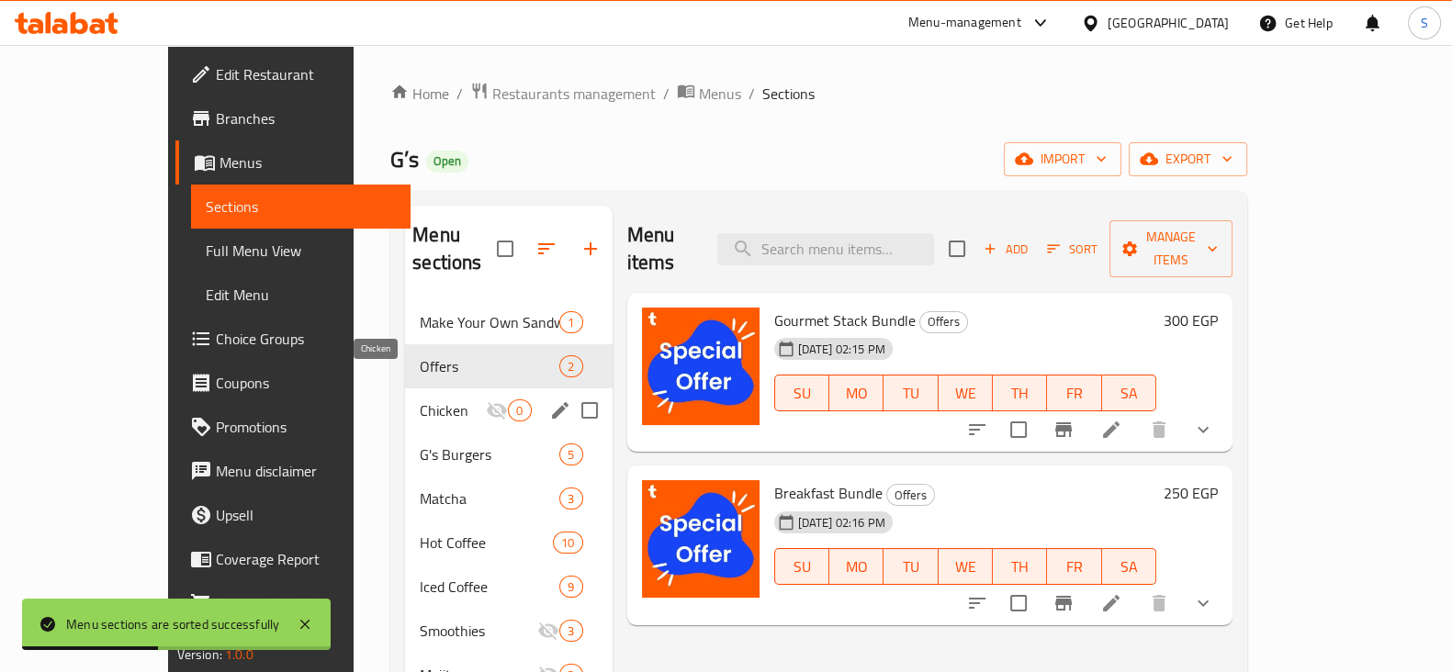
scroll to position [114, 0]
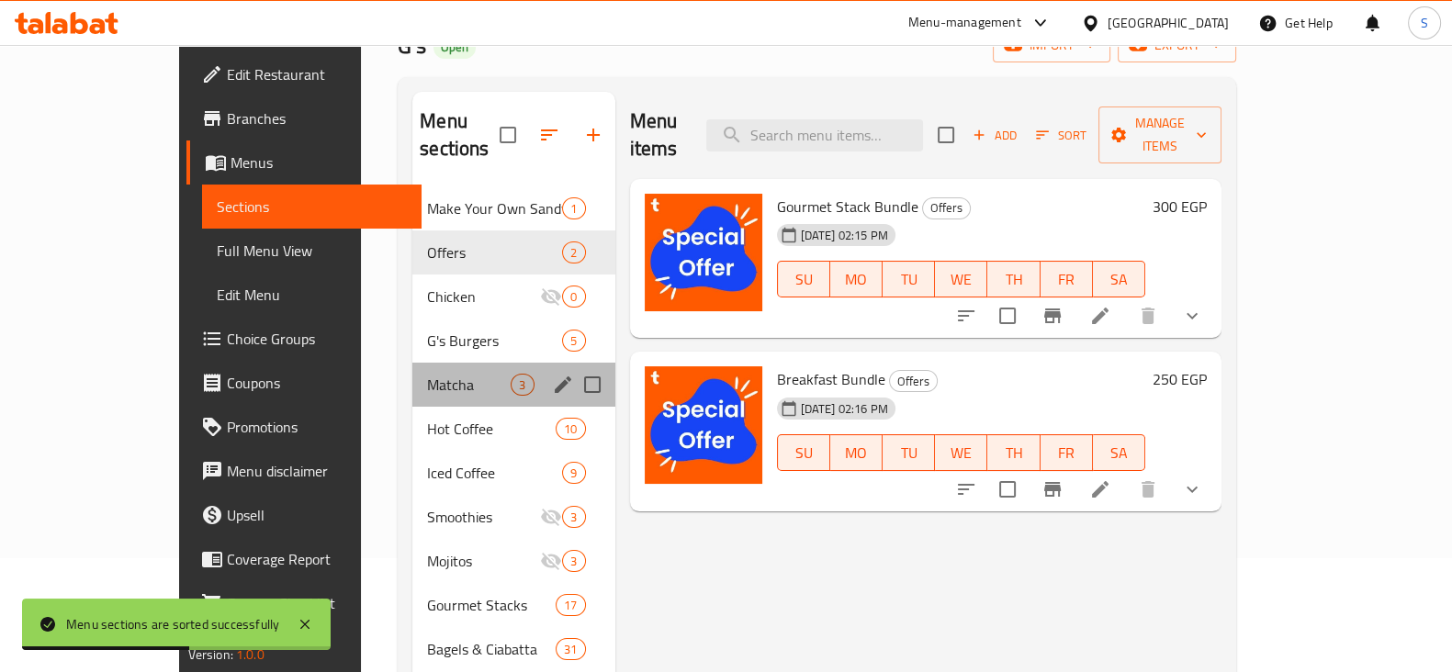
click at [412, 367] on div "Matcha 3" at bounding box center [513, 385] width 202 height 44
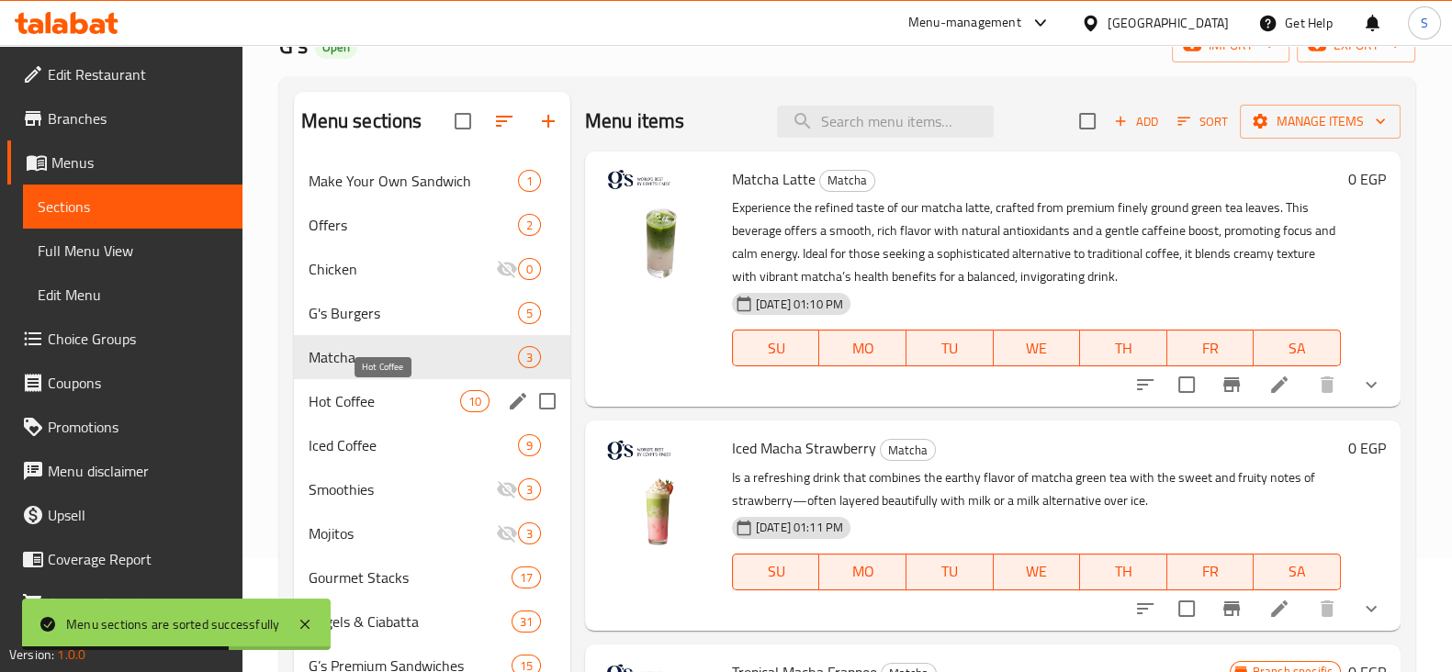
click at [392, 401] on span "Hot Coffee" at bounding box center [383, 401] width 151 height 22
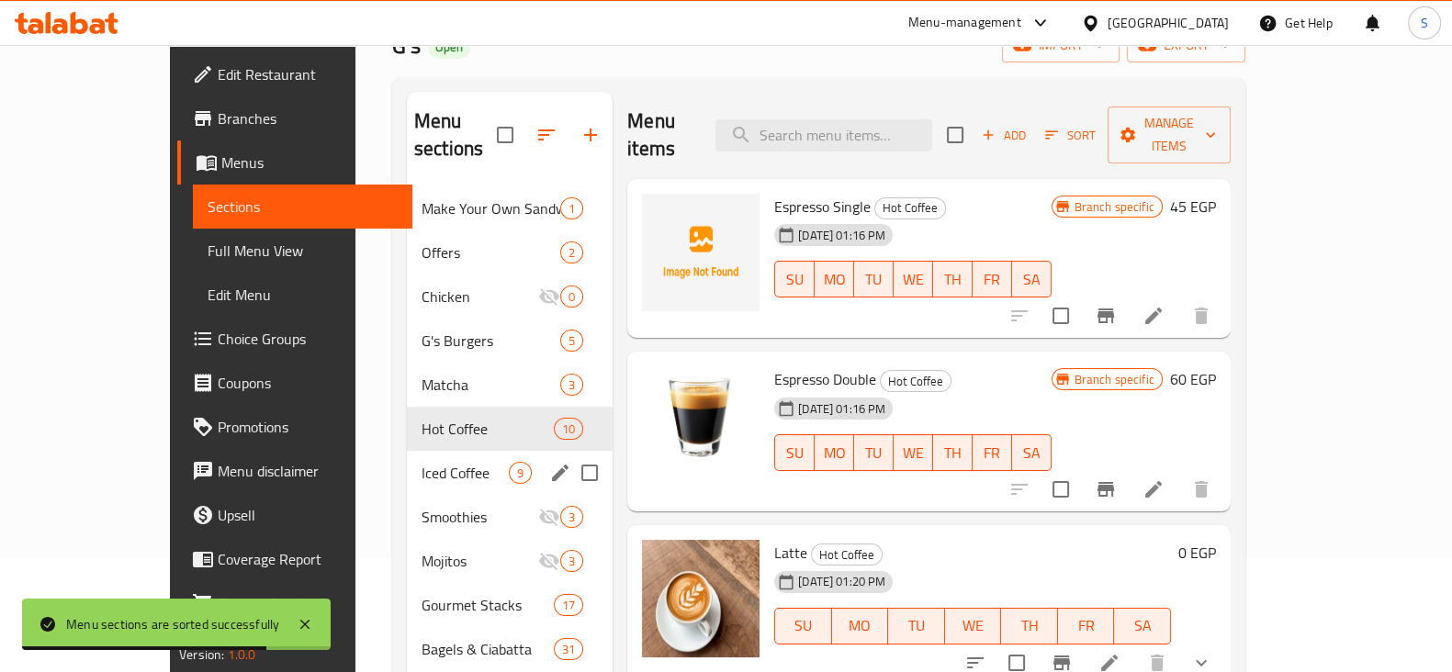
click at [407, 457] on div "Iced Coffee 9" at bounding box center [510, 473] width 206 height 44
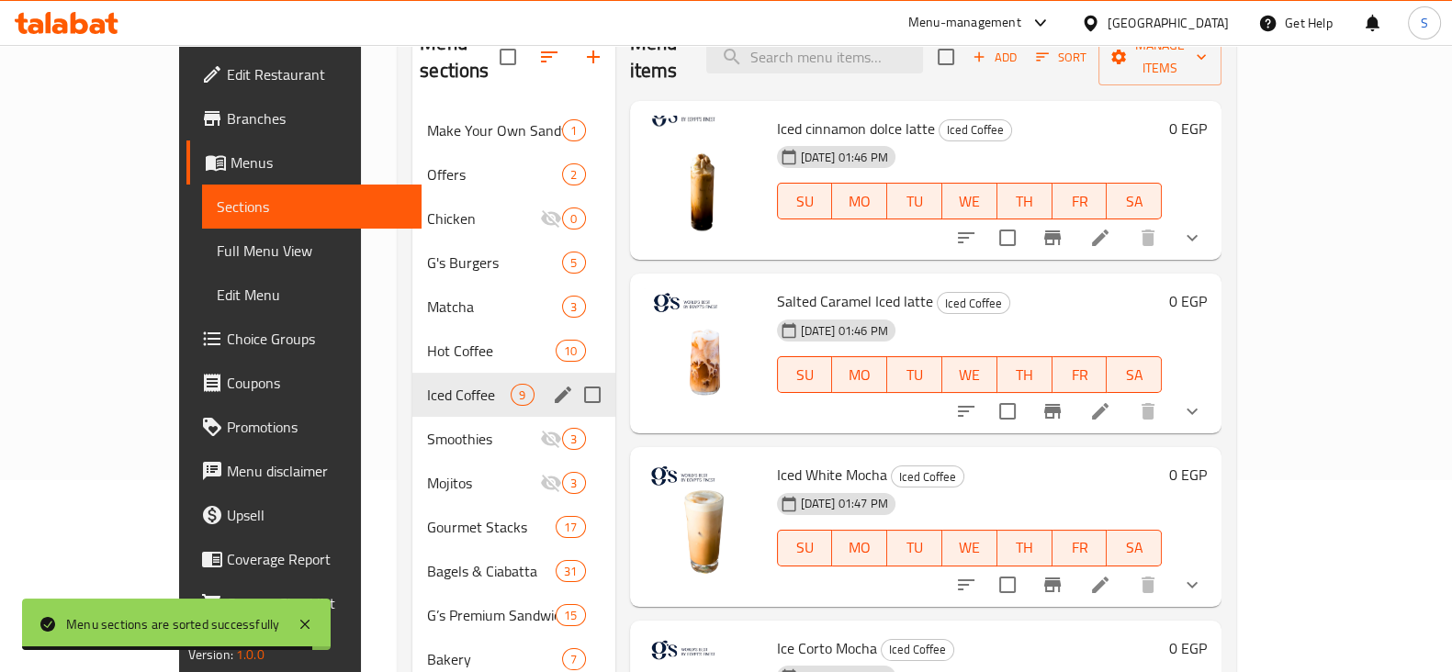
scroll to position [229, 0]
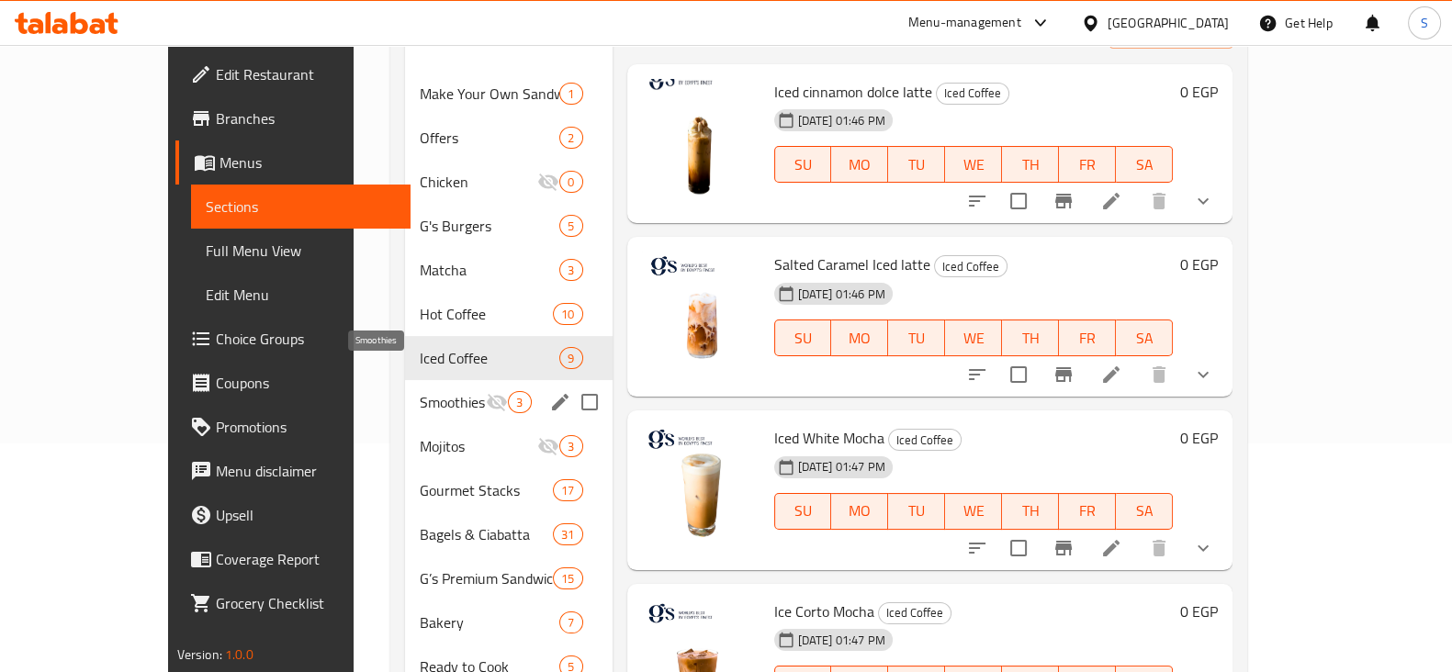
click at [420, 391] on span "Smoothies" at bounding box center [453, 402] width 66 height 22
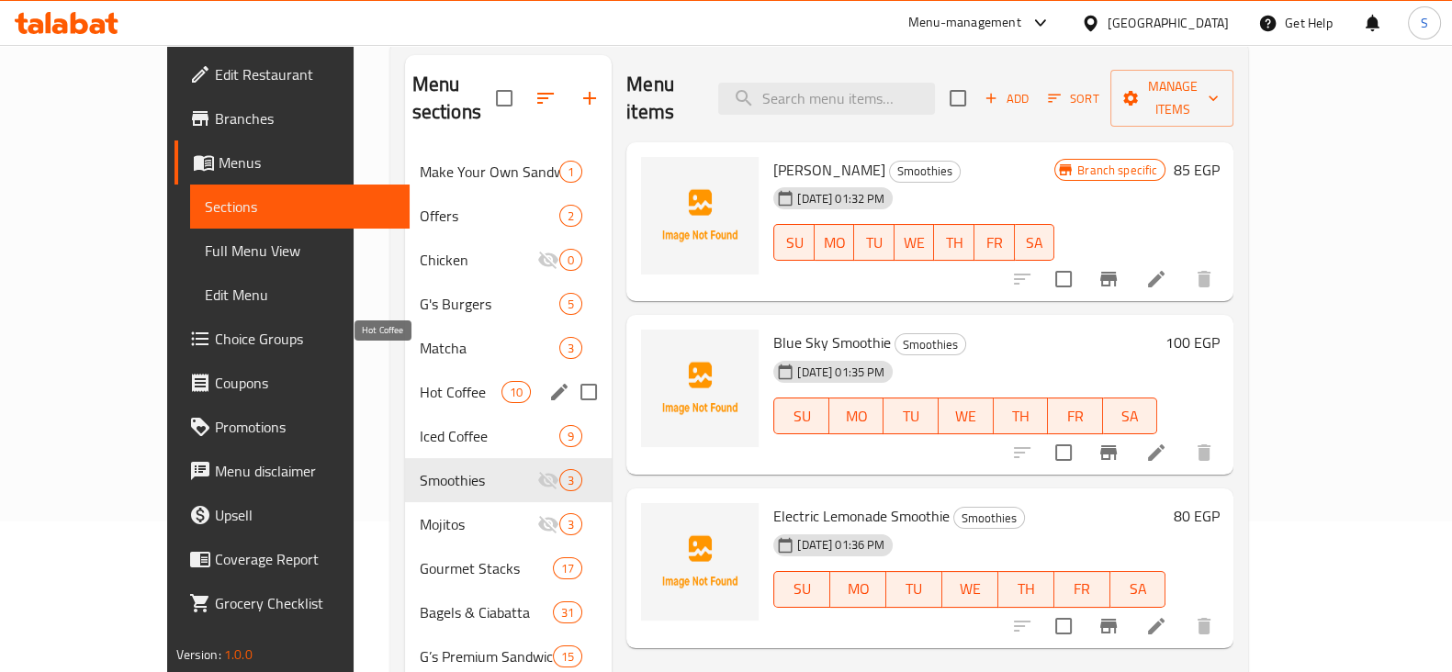
scroll to position [114, 0]
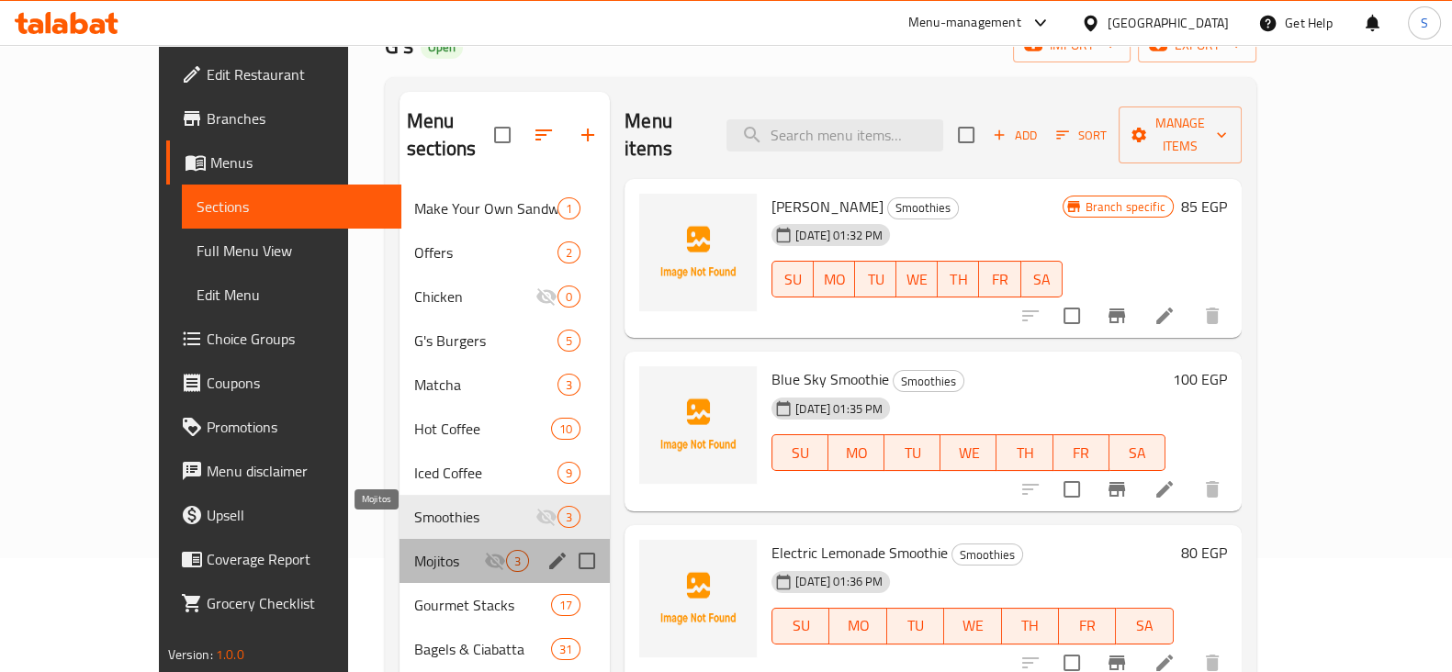
click at [414, 550] on span "Mojitos" at bounding box center [449, 561] width 70 height 22
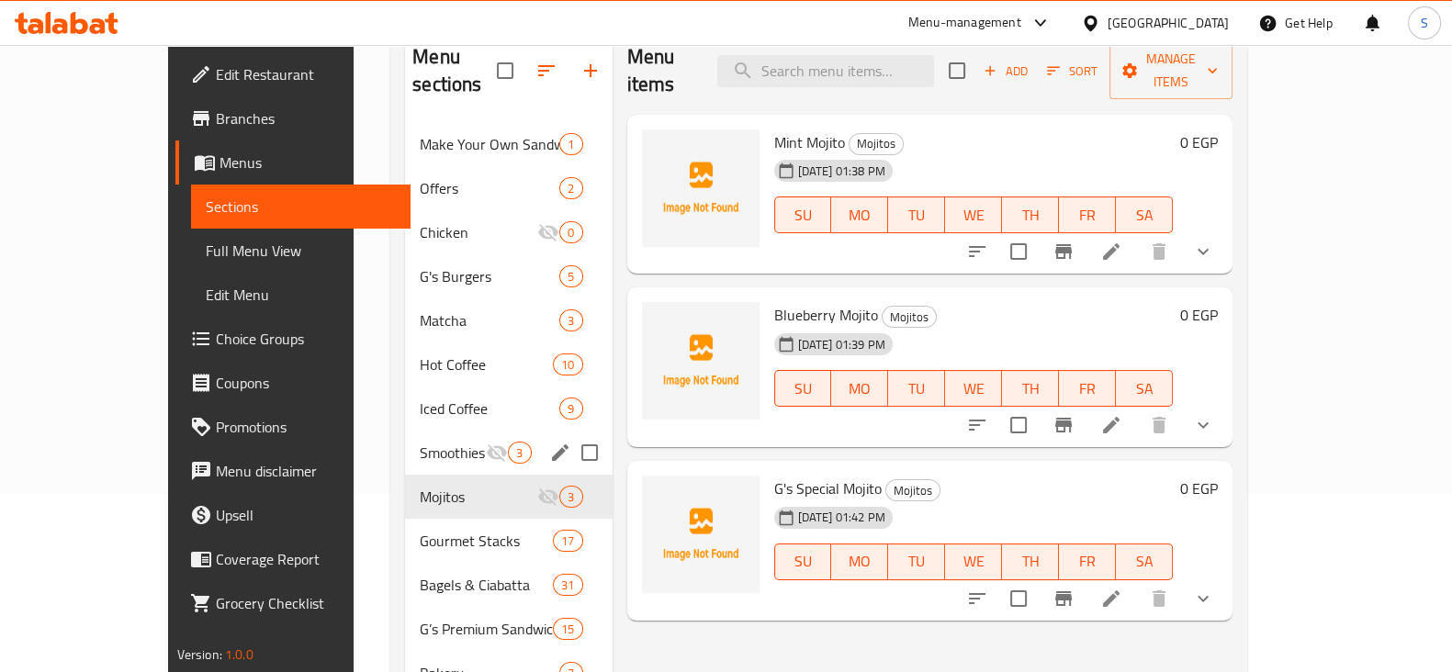
scroll to position [229, 0]
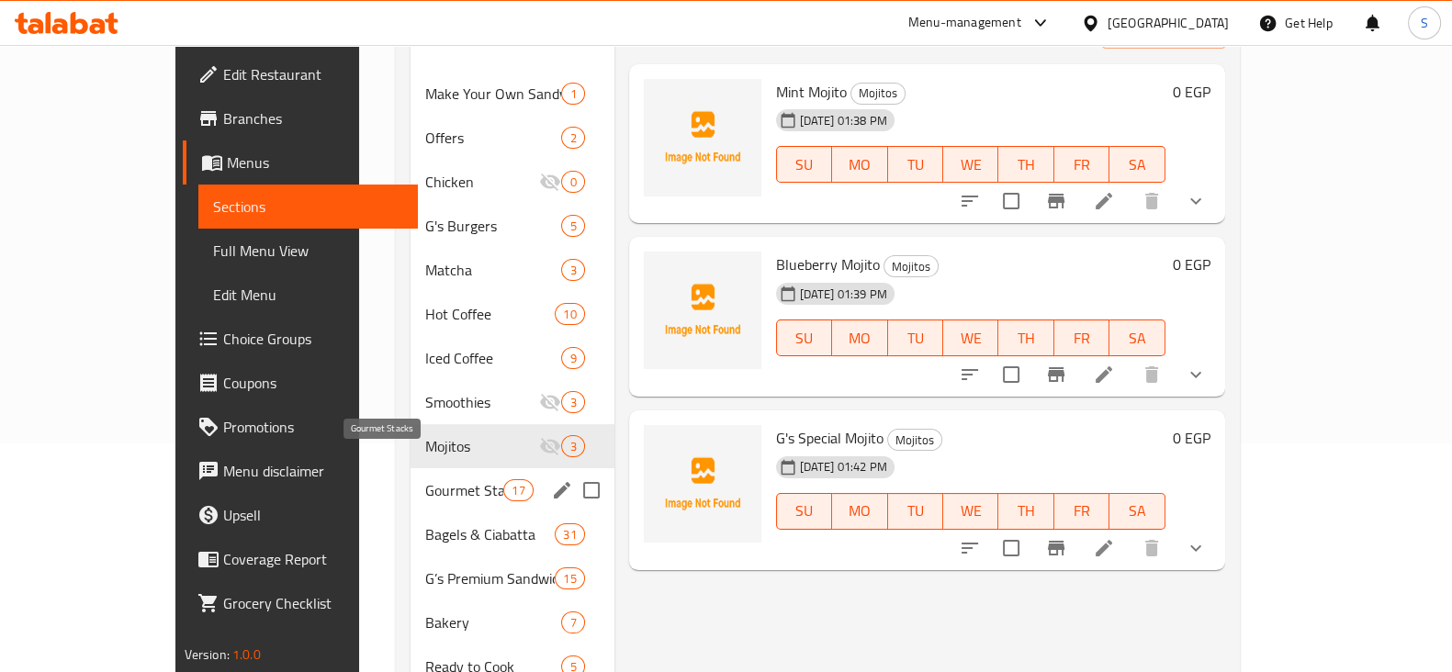
click at [425, 479] on span "Gourmet Stacks" at bounding box center [464, 490] width 78 height 22
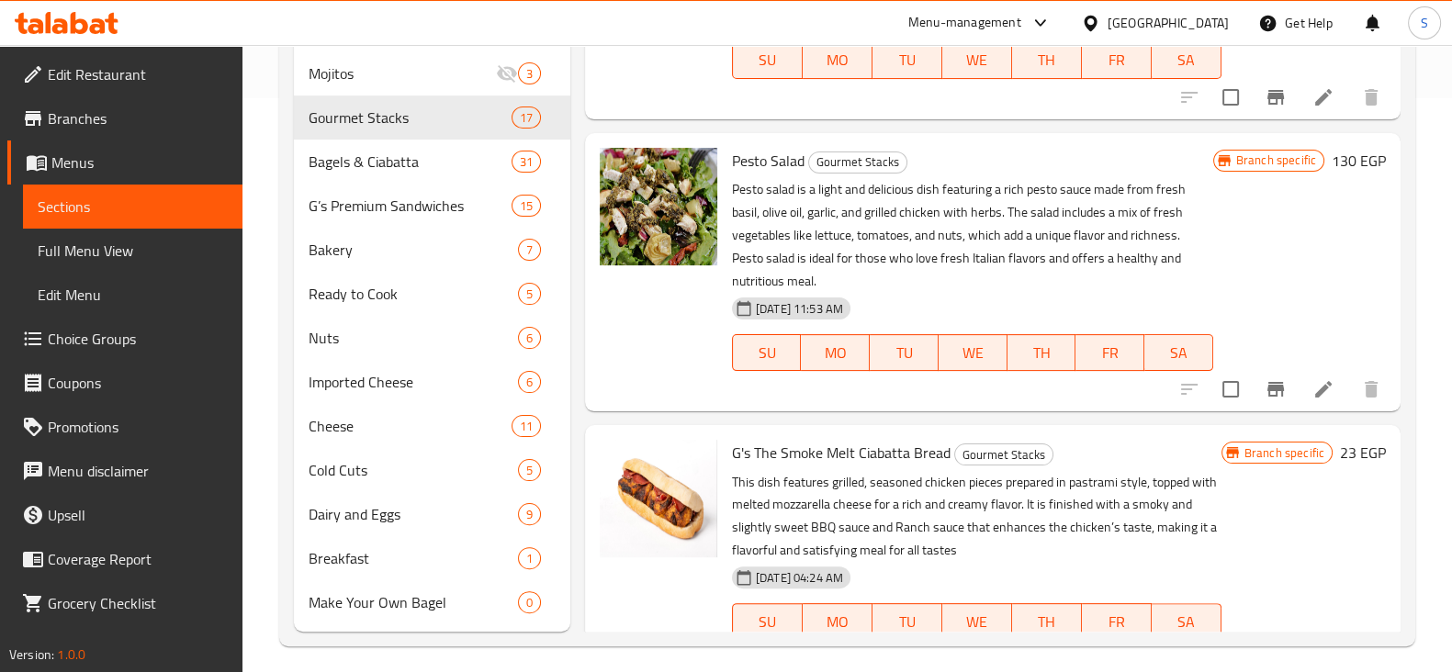
scroll to position [1262, 0]
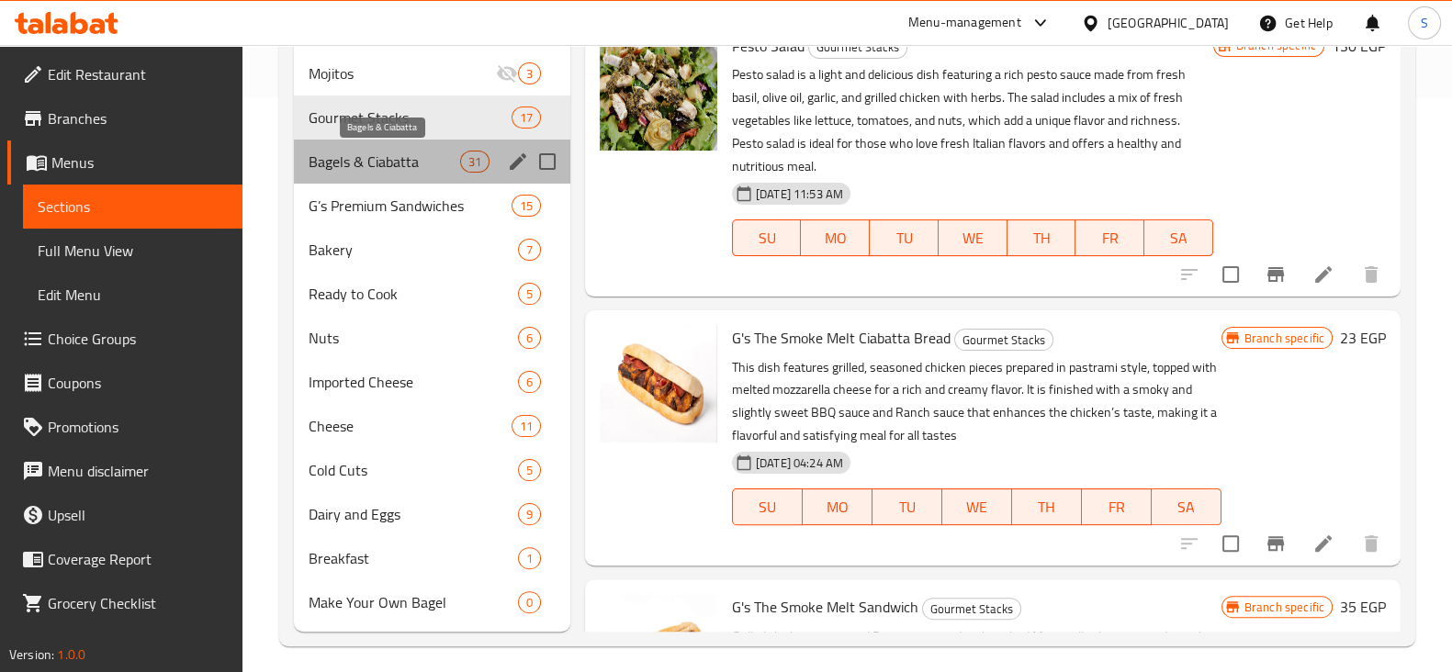
click at [416, 162] on span "Bagels & Ciabatta" at bounding box center [383, 162] width 151 height 22
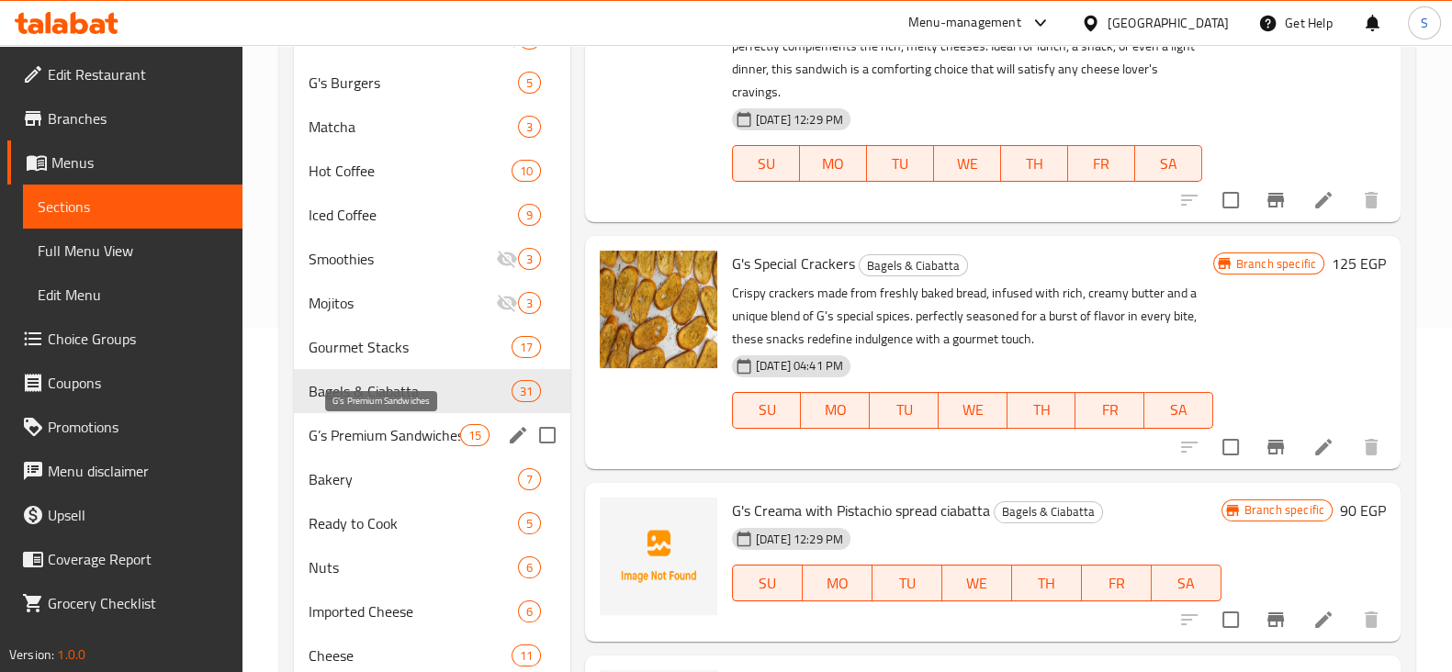
click at [356, 438] on span "G’s Premium Sandwiches" at bounding box center [383, 435] width 151 height 22
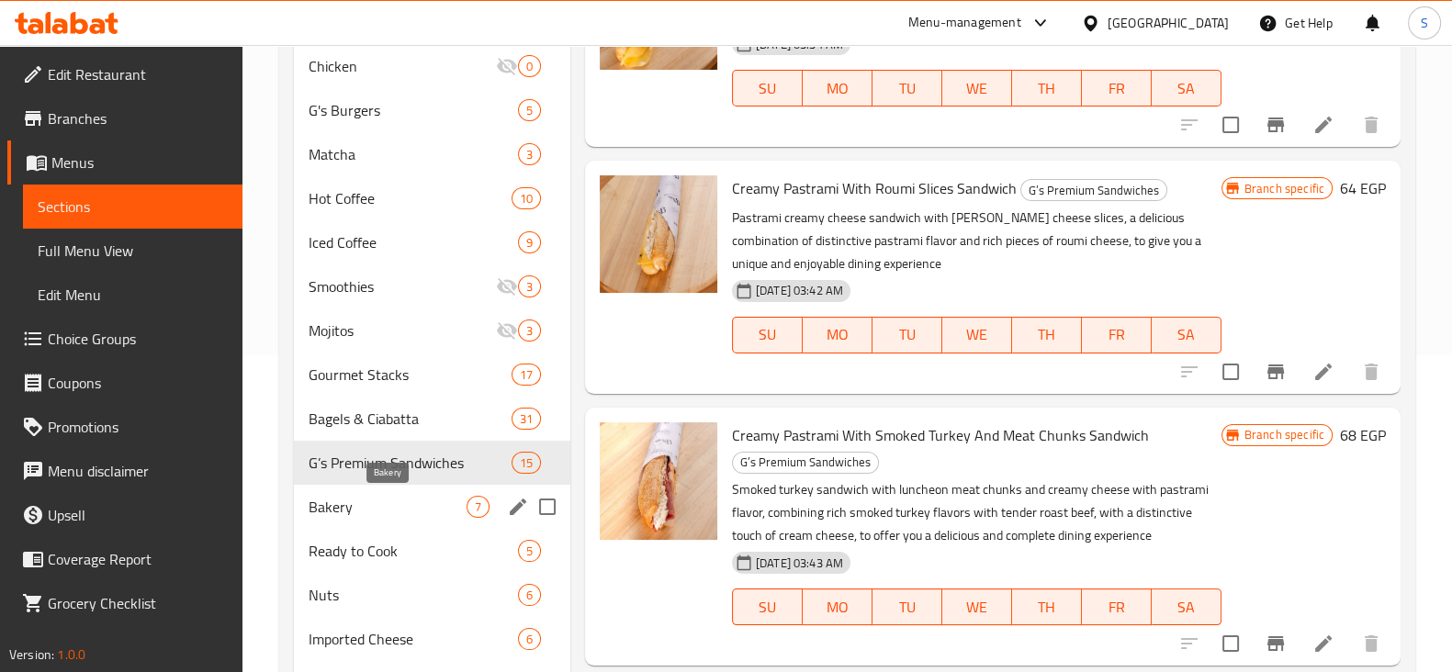
scroll to position [344, 0]
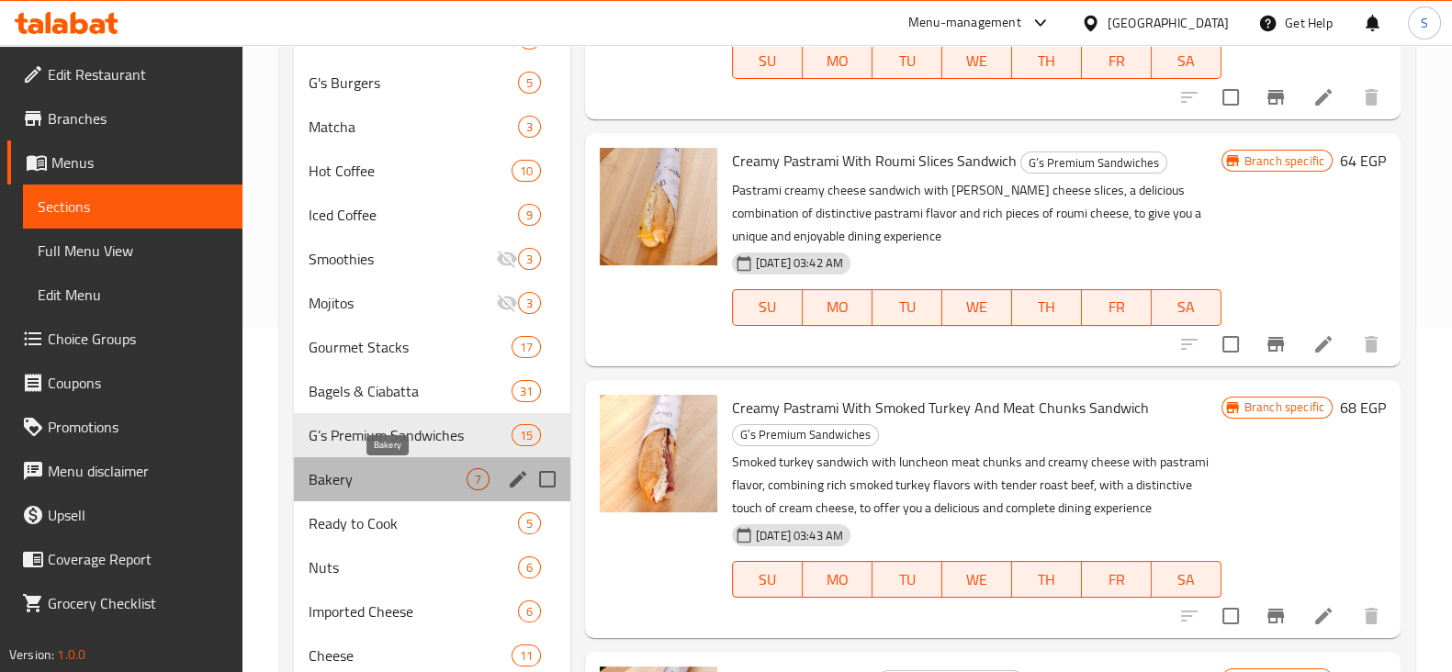
click at [385, 483] on span "Bakery" at bounding box center [387, 479] width 158 height 22
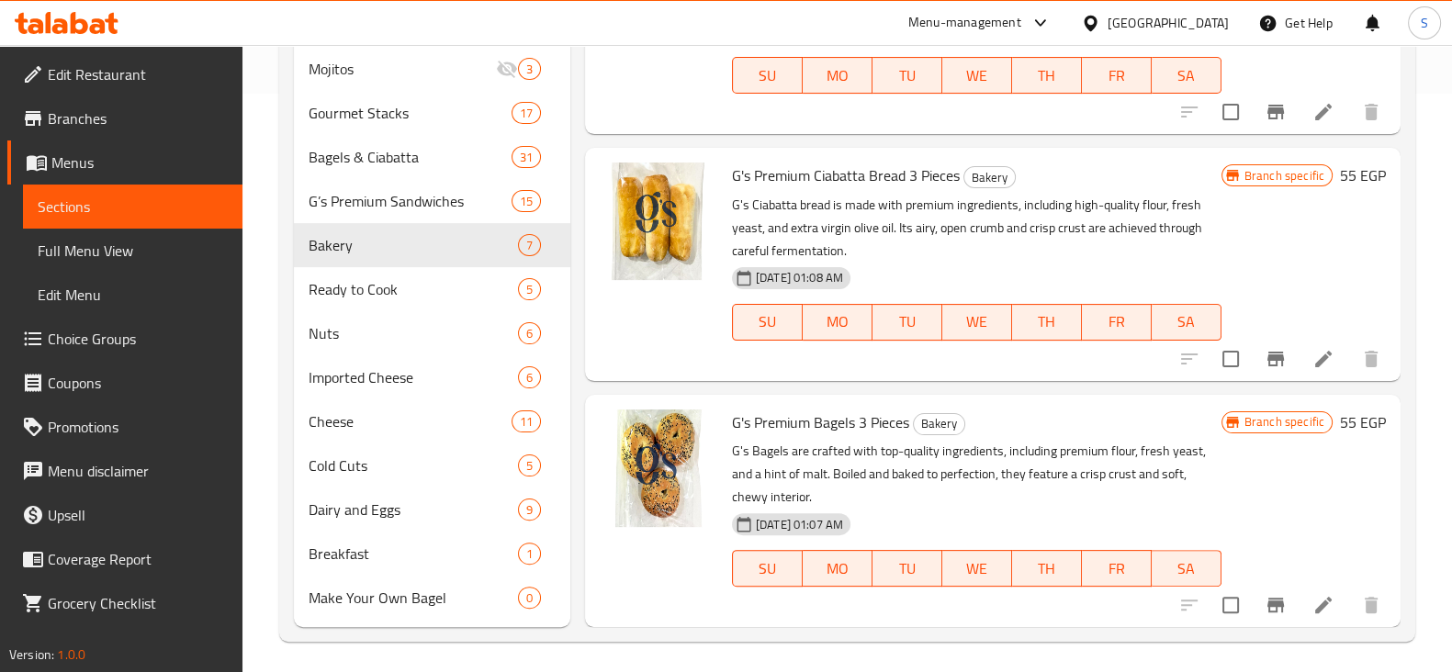
scroll to position [584, 0]
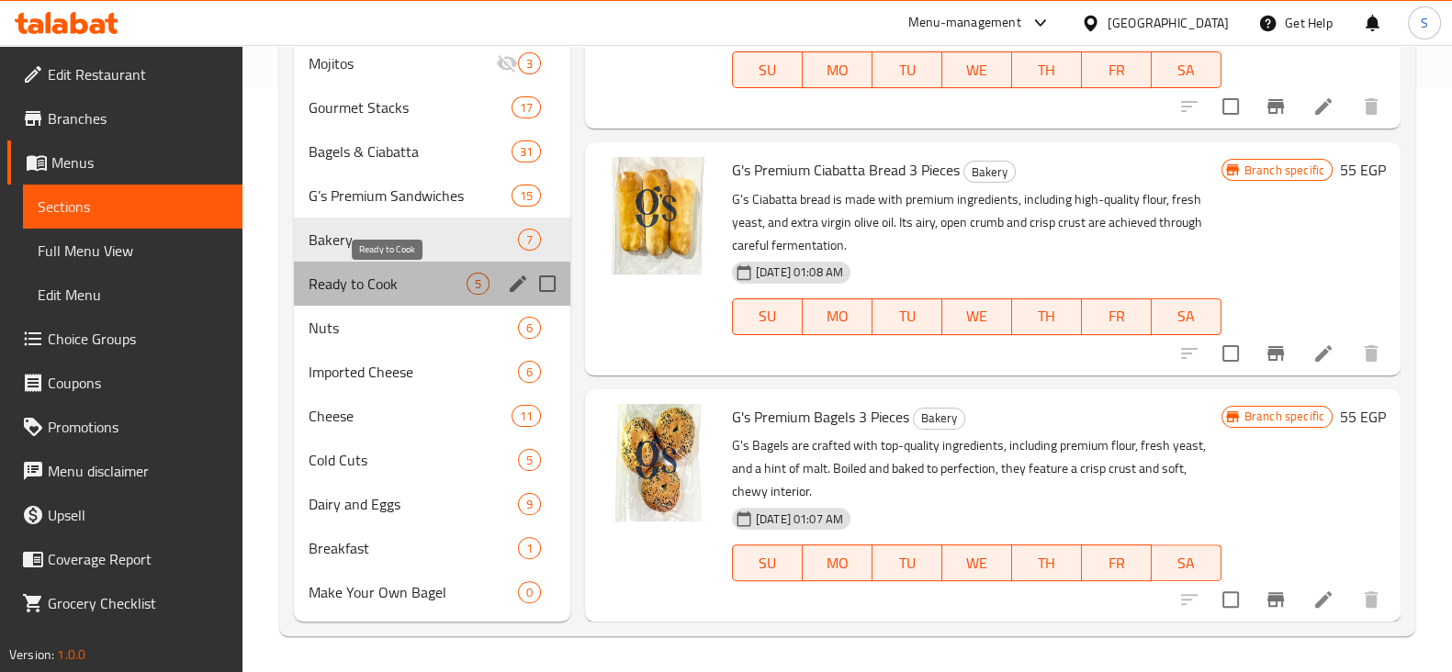
click at [331, 283] on span "Ready to Cook" at bounding box center [387, 284] width 158 height 22
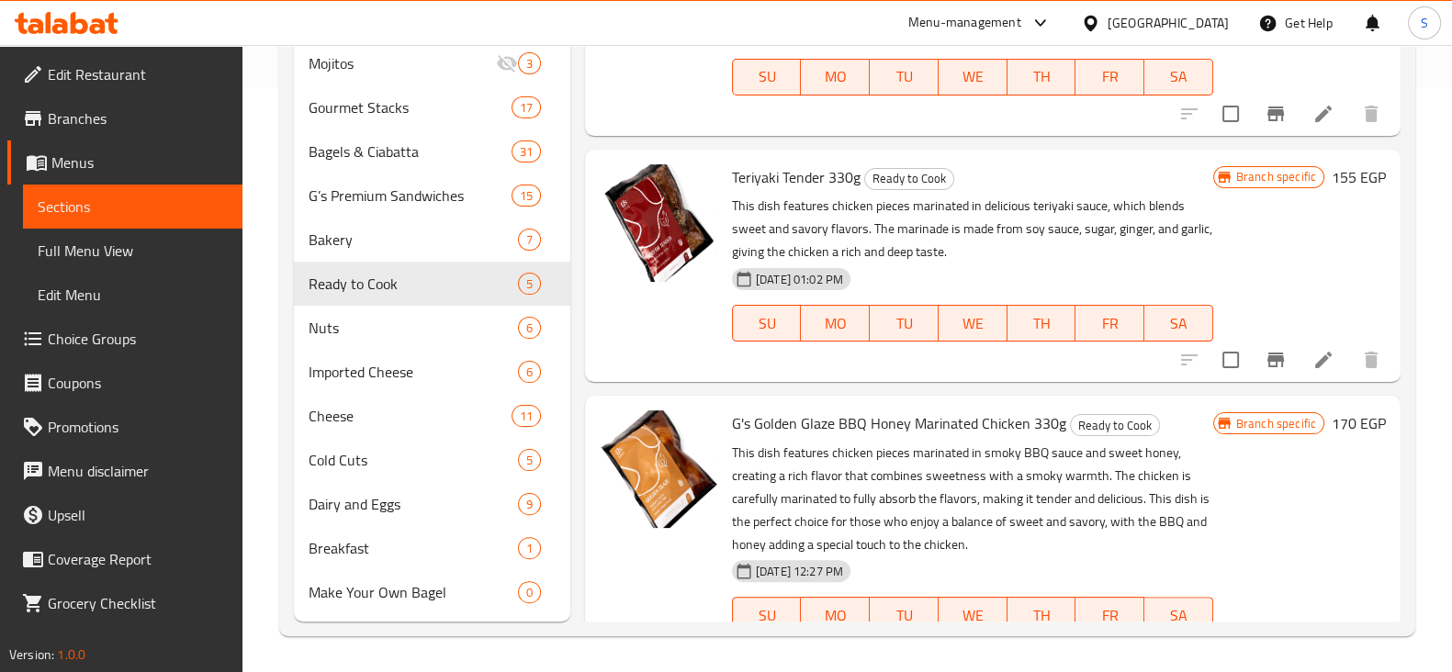
scroll to position [395, 0]
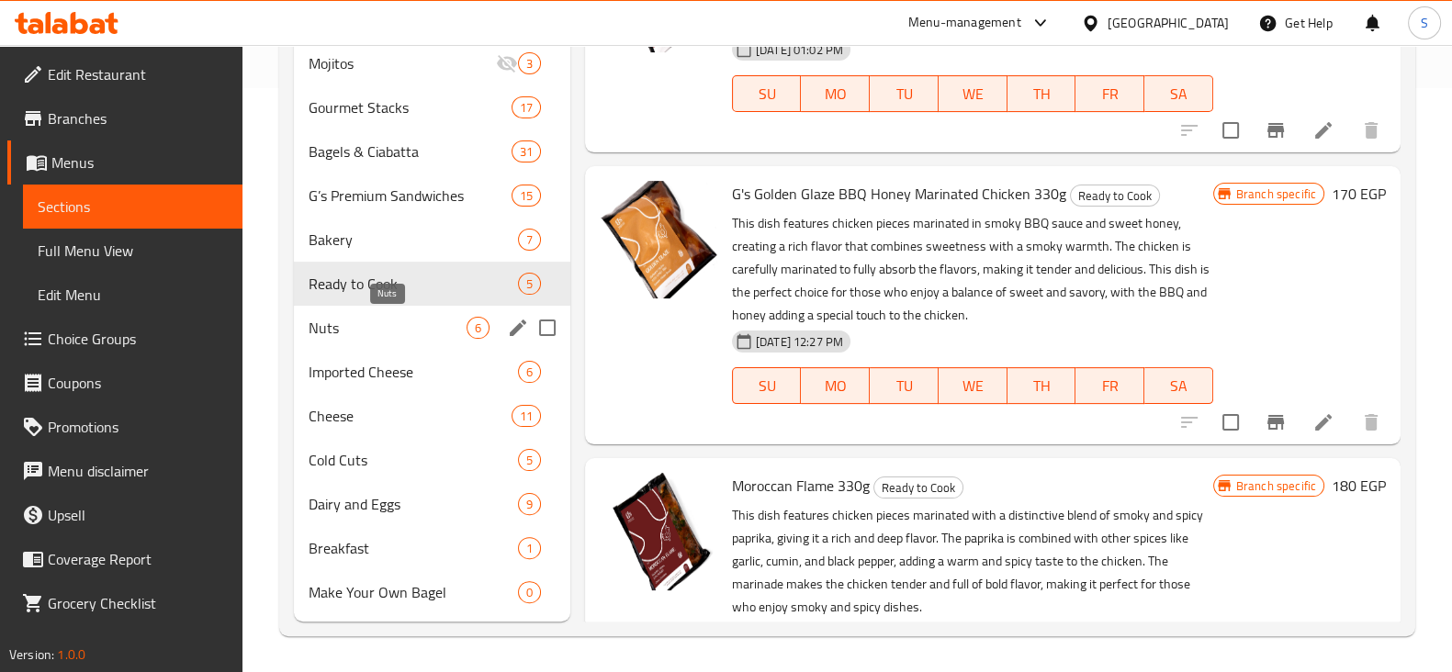
click at [364, 329] on span "Nuts" at bounding box center [387, 328] width 158 height 22
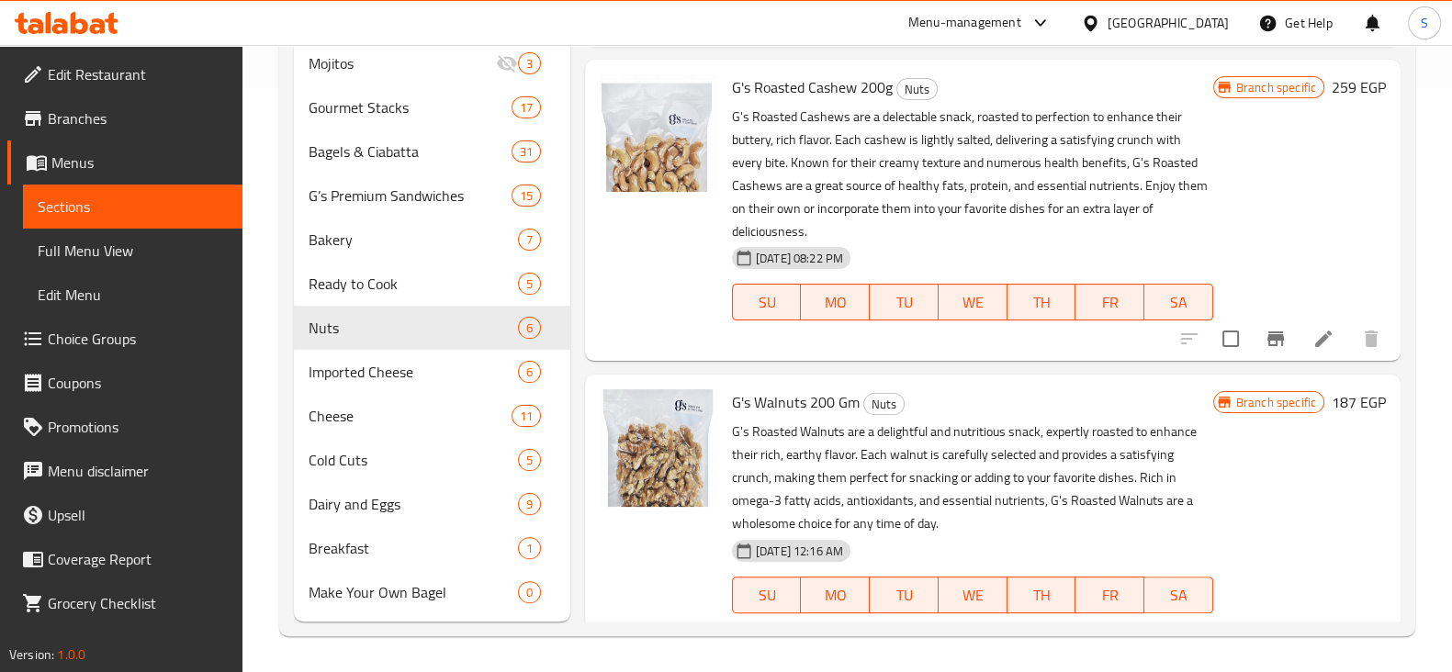
scroll to position [823, 0]
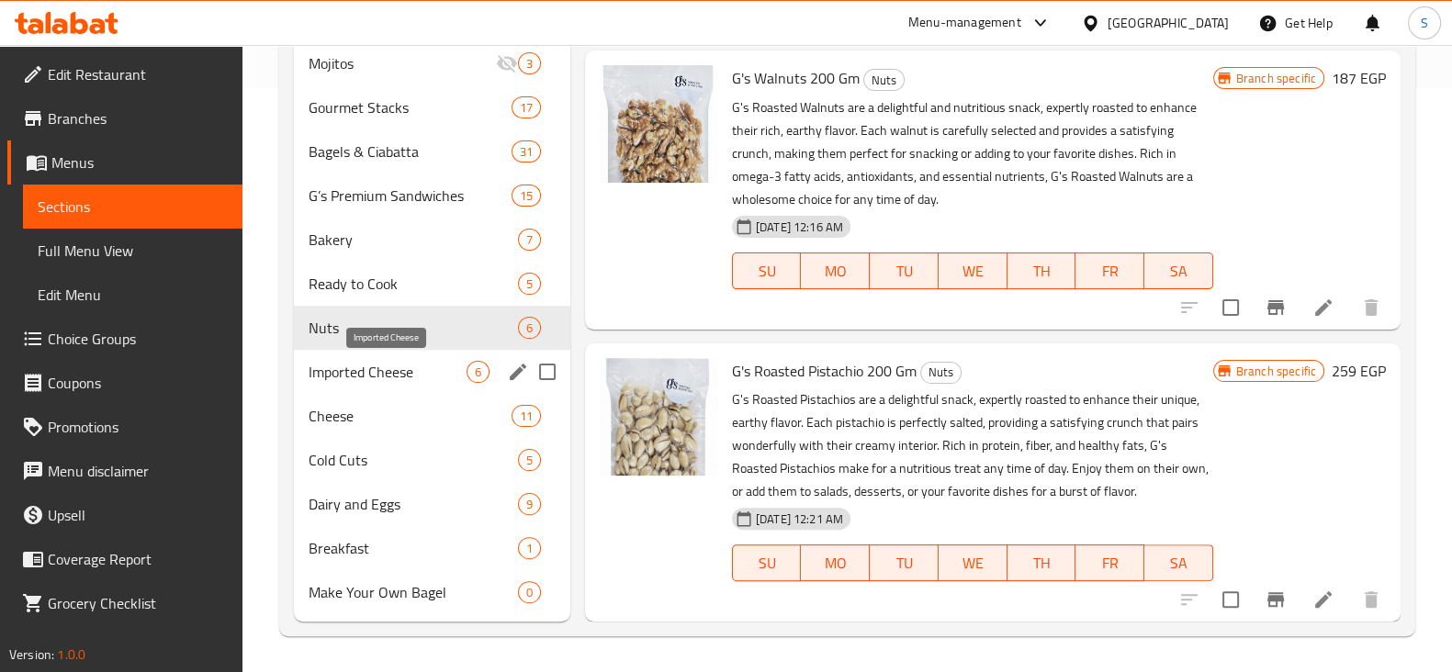
click at [389, 364] on span "Imported Cheese" at bounding box center [387, 372] width 158 height 22
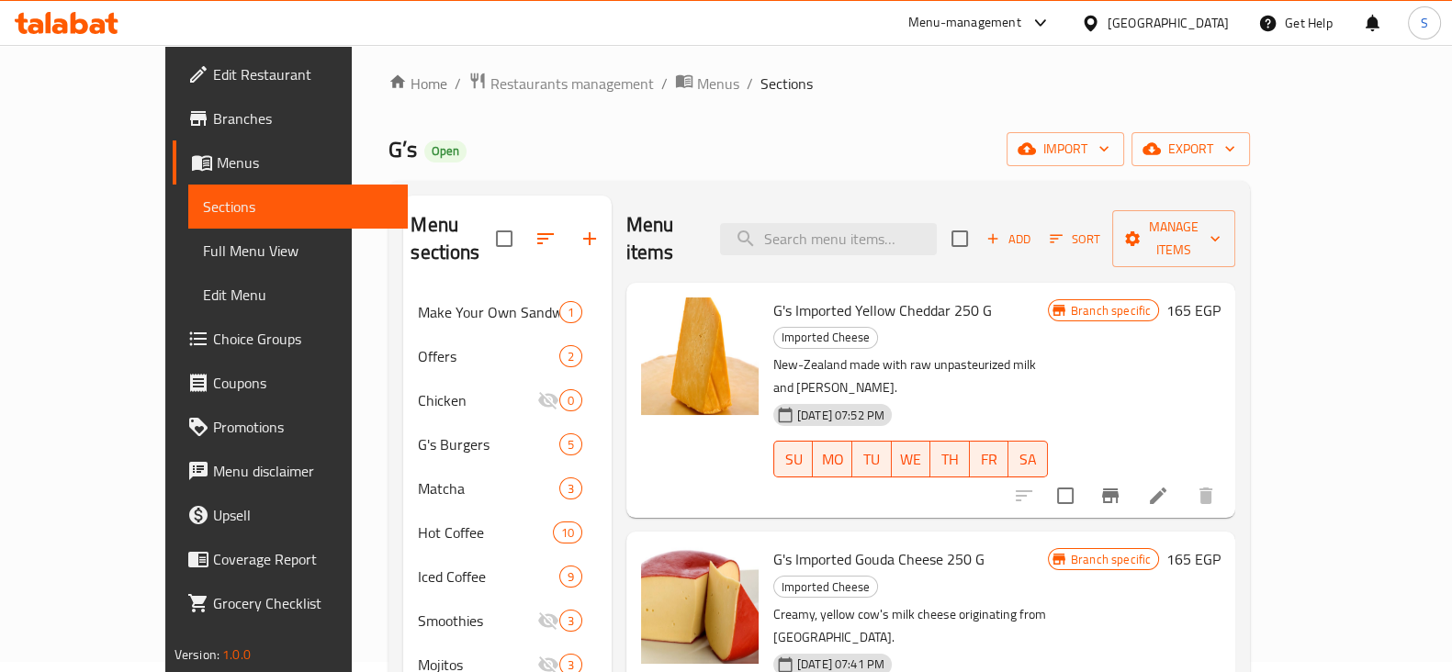
scroll to position [2, 0]
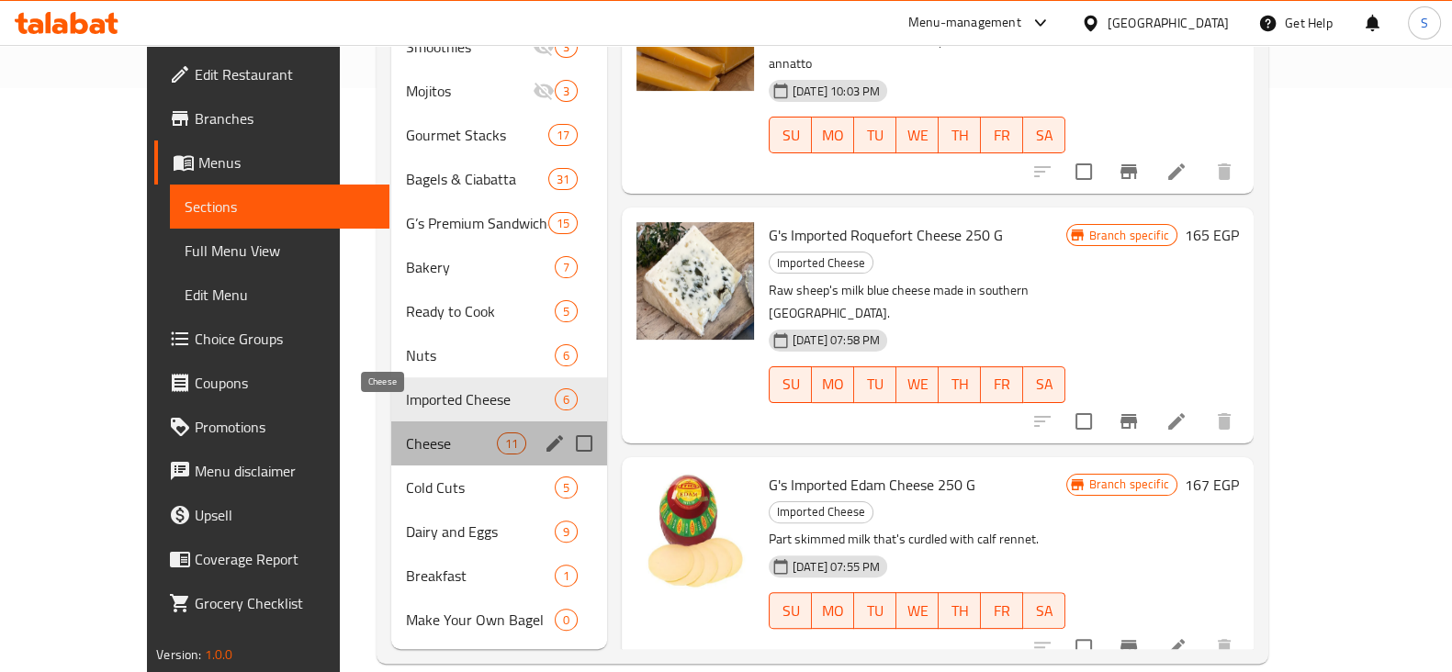
click at [406, 432] on span "Cheese" at bounding box center [451, 443] width 90 height 22
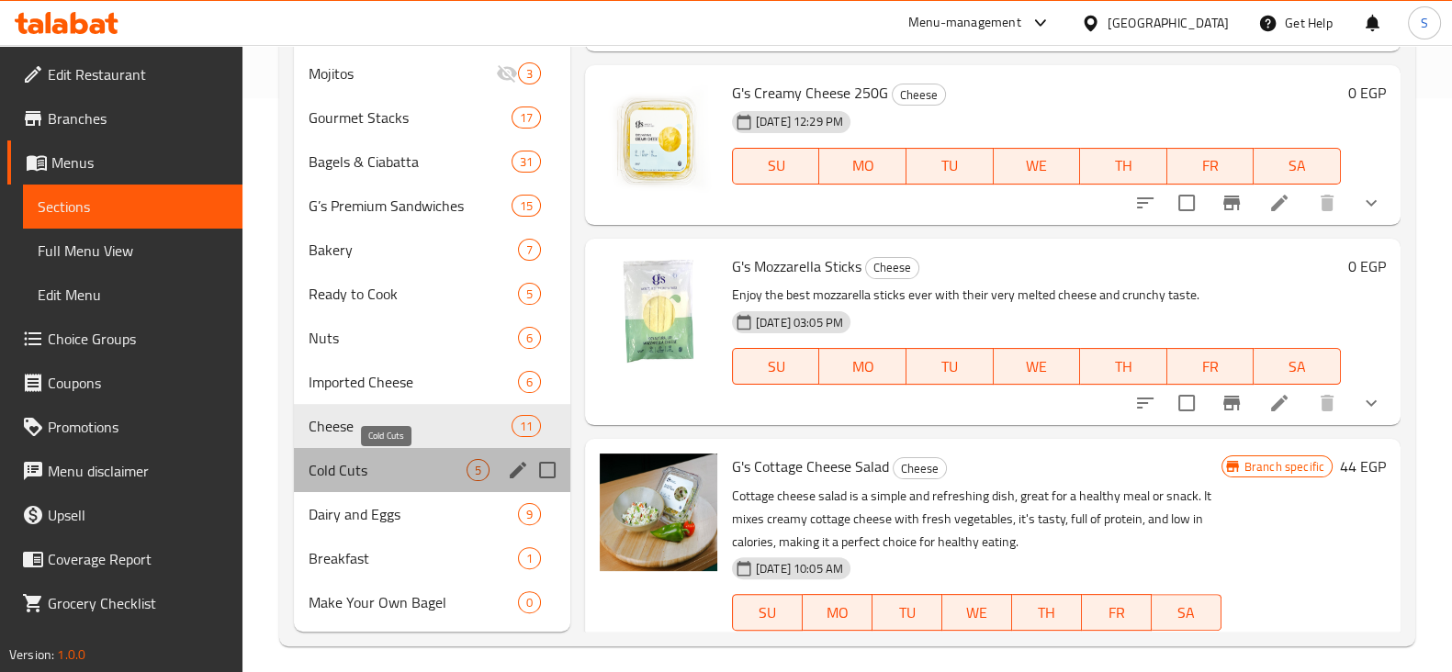
click at [387, 468] on span "Cold Cuts" at bounding box center [387, 470] width 158 height 22
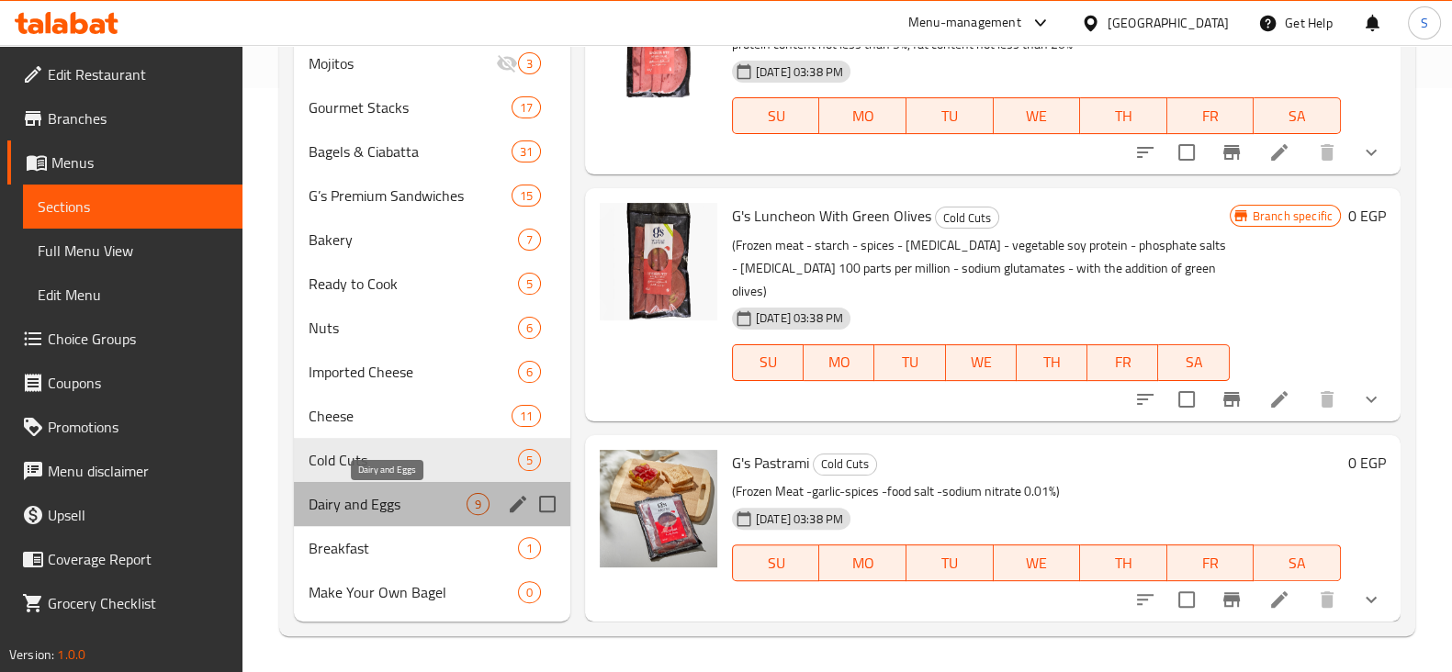
click at [353, 506] on span "Dairy and Eggs" at bounding box center [387, 504] width 158 height 22
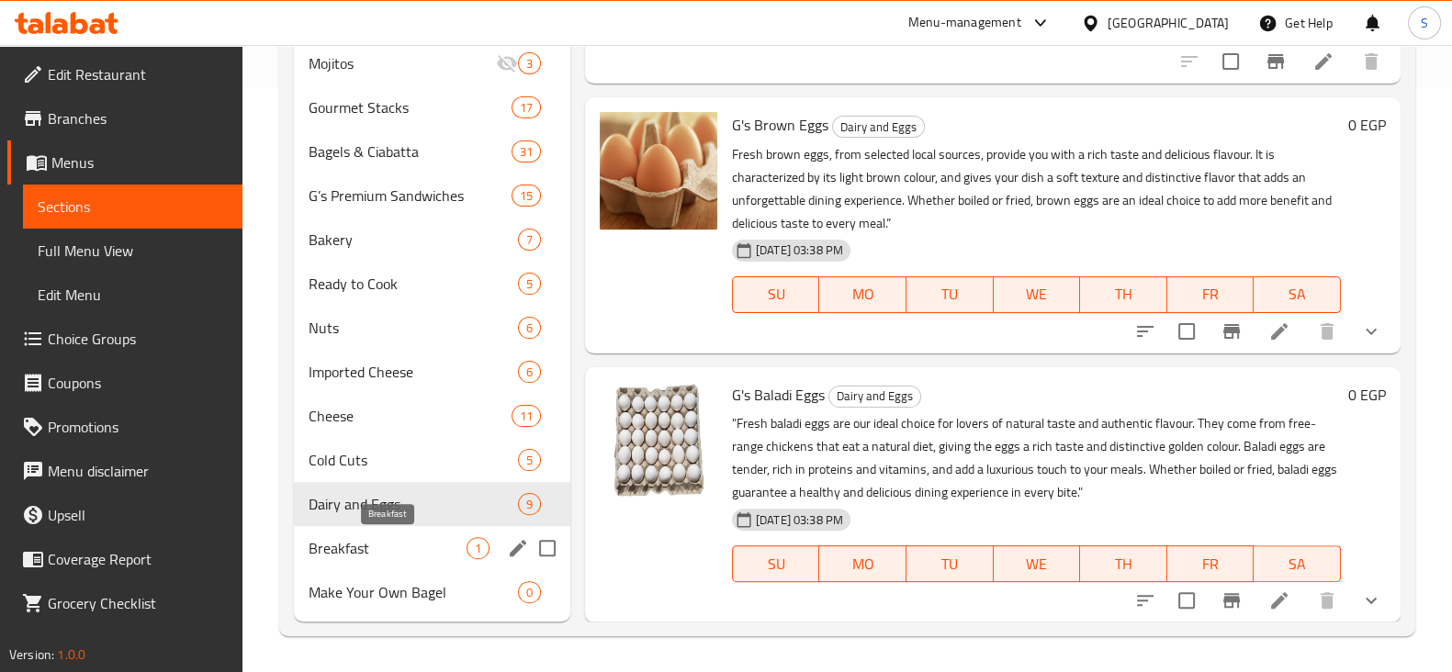
click at [387, 557] on span "Breakfast" at bounding box center [387, 548] width 158 height 22
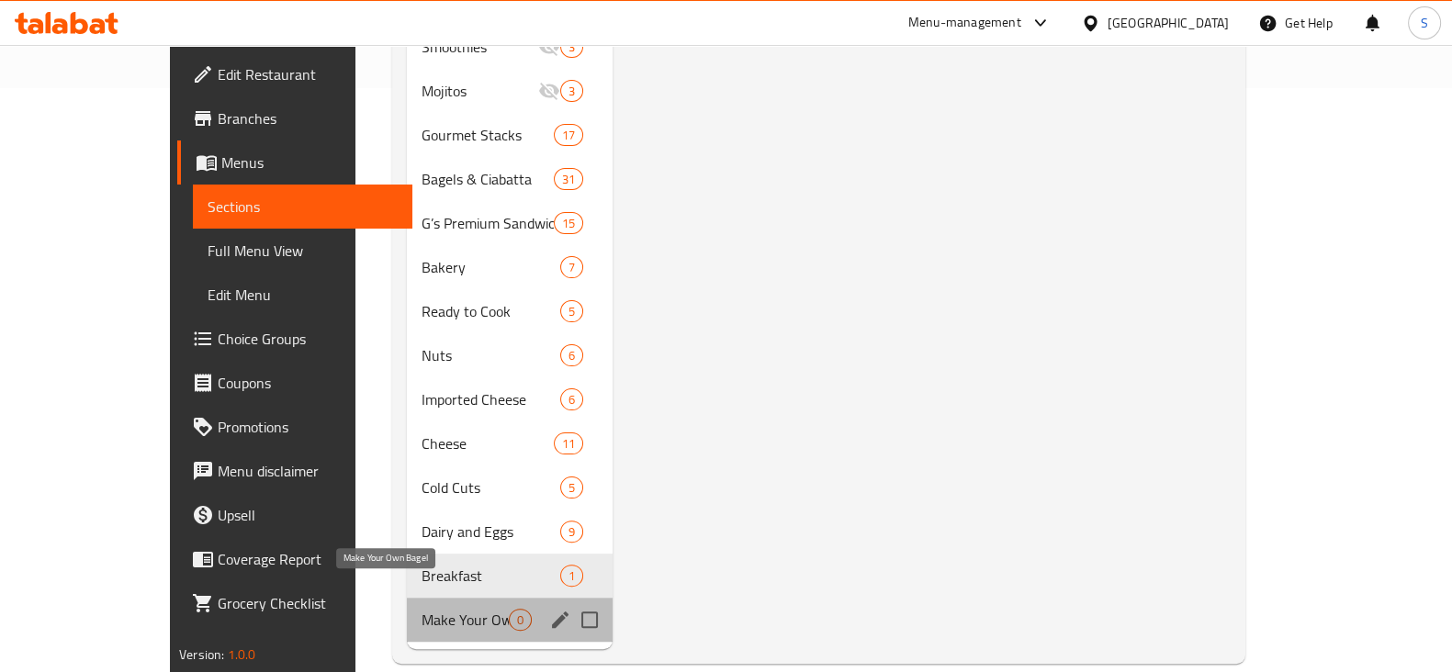
click at [421, 609] on span "Make Your Own Bagel" at bounding box center [464, 620] width 87 height 22
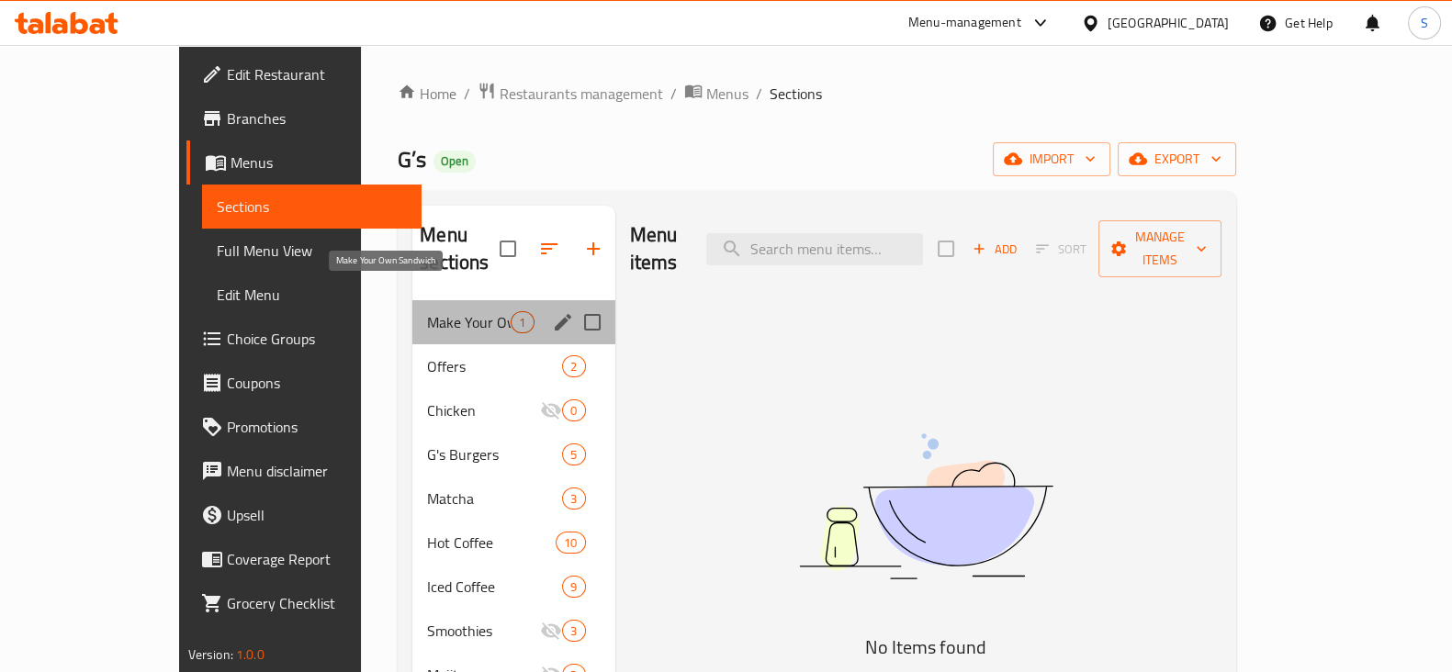
click at [427, 311] on span "Make Your Own Sandwich" at bounding box center [469, 322] width 84 height 22
